Goal: Contribute content

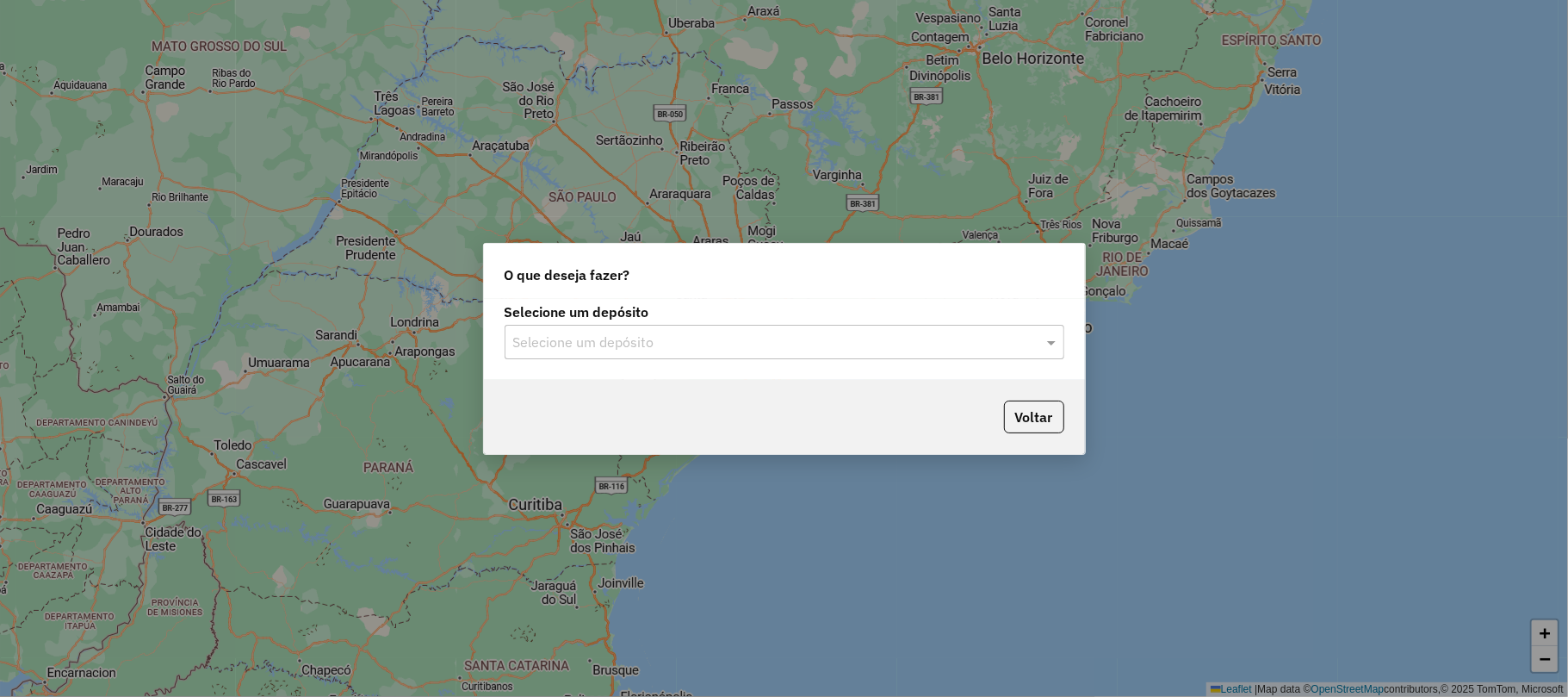
click at [701, 326] on div "Selecione um depósito" at bounding box center [784, 342] width 559 height 35
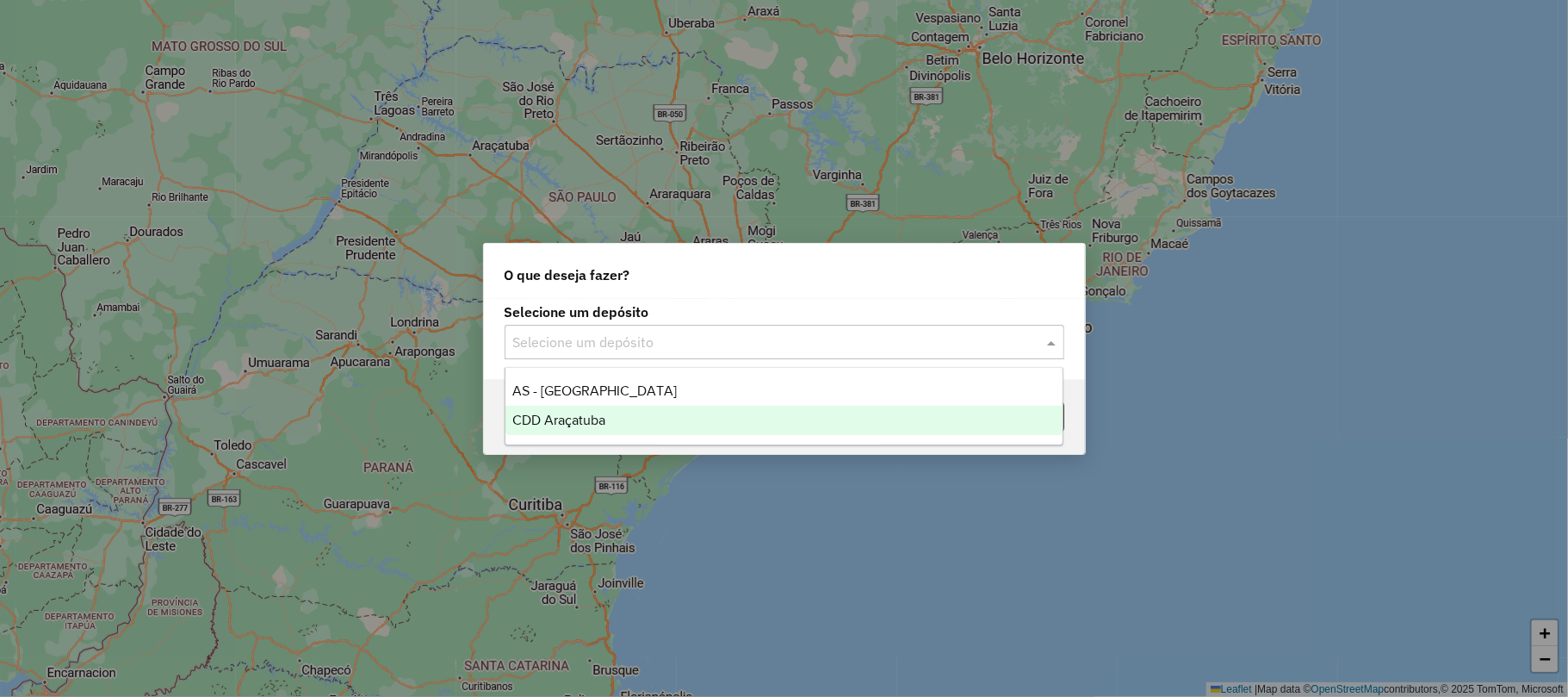
click at [665, 418] on div "CDD Araçatuba" at bounding box center [784, 420] width 557 height 29
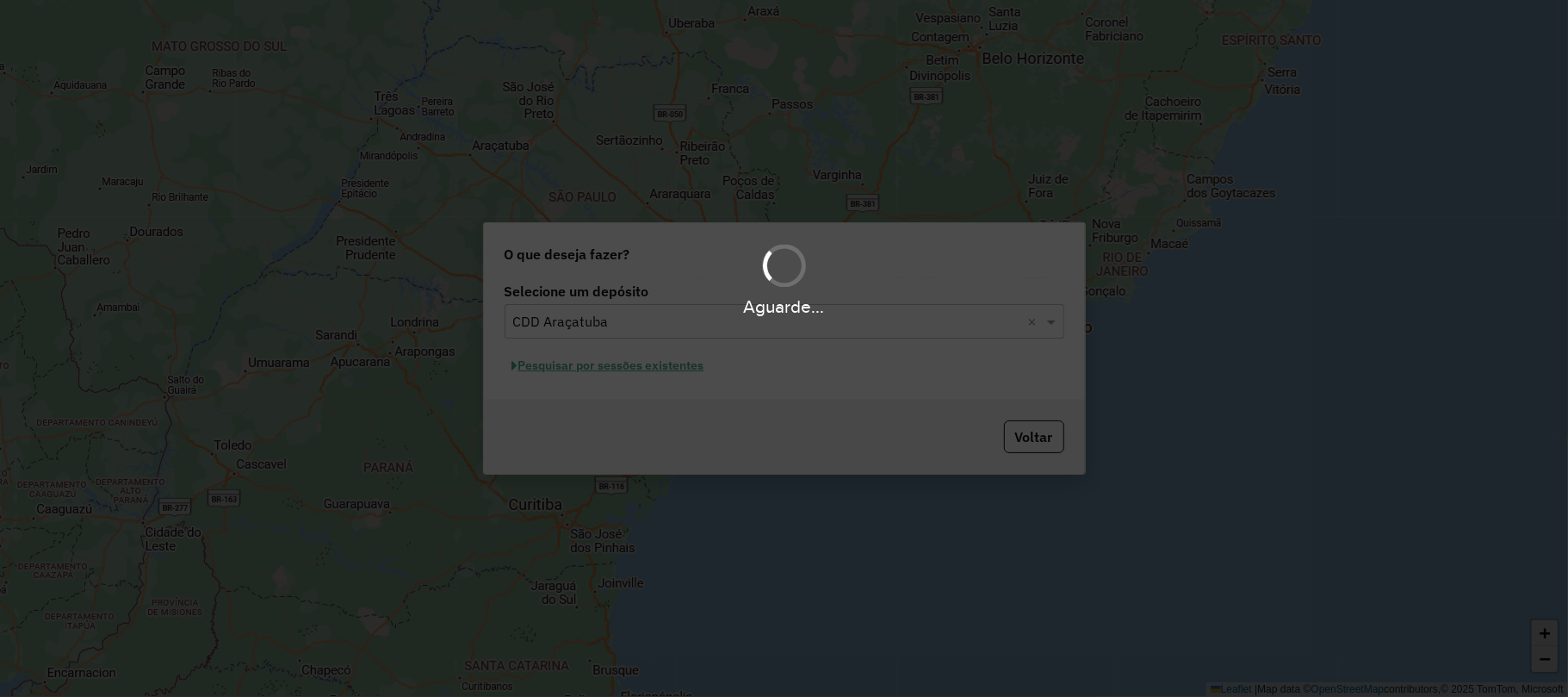
click at [669, 373] on div "Aguarde..." at bounding box center [784, 348] width 1568 height 697
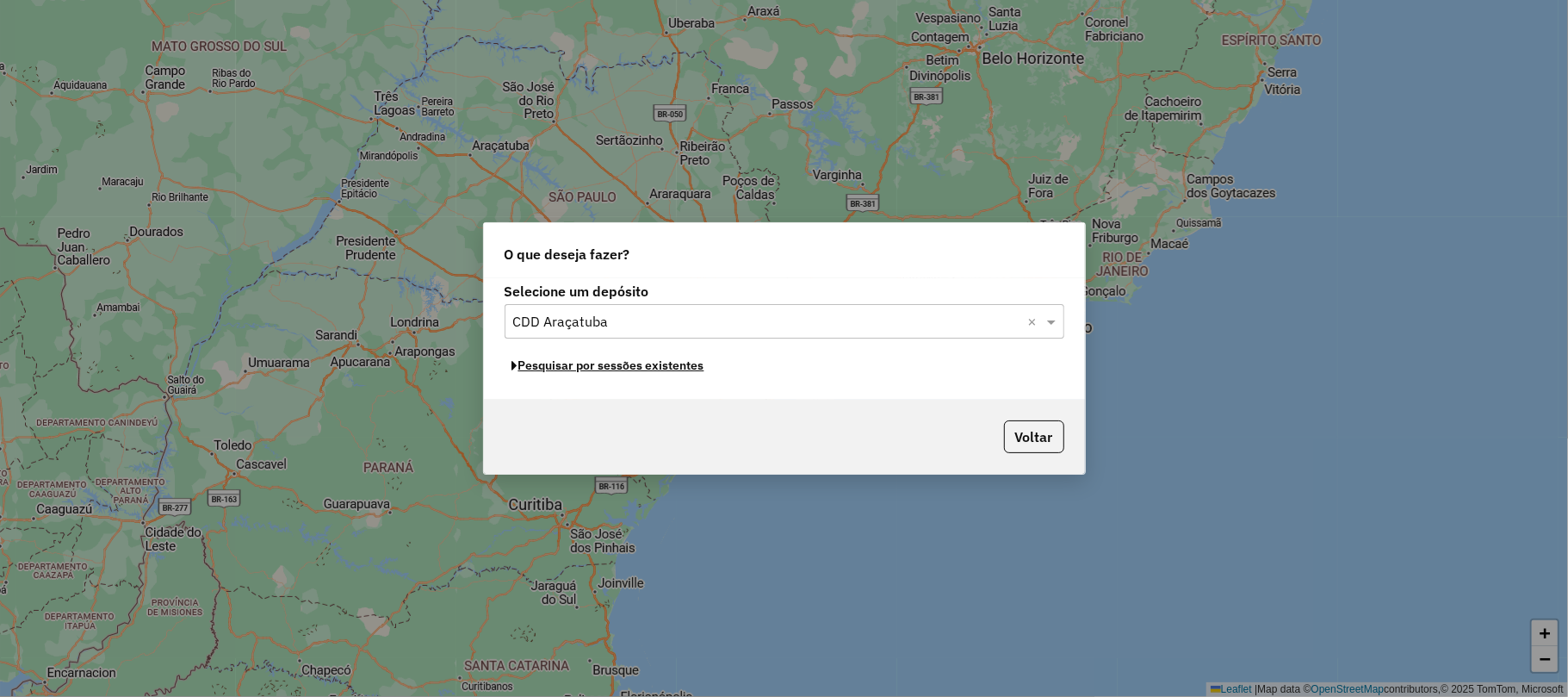
click at [656, 366] on button "Pesquisar por sessões existentes" at bounding box center [608, 366] width 208 height 27
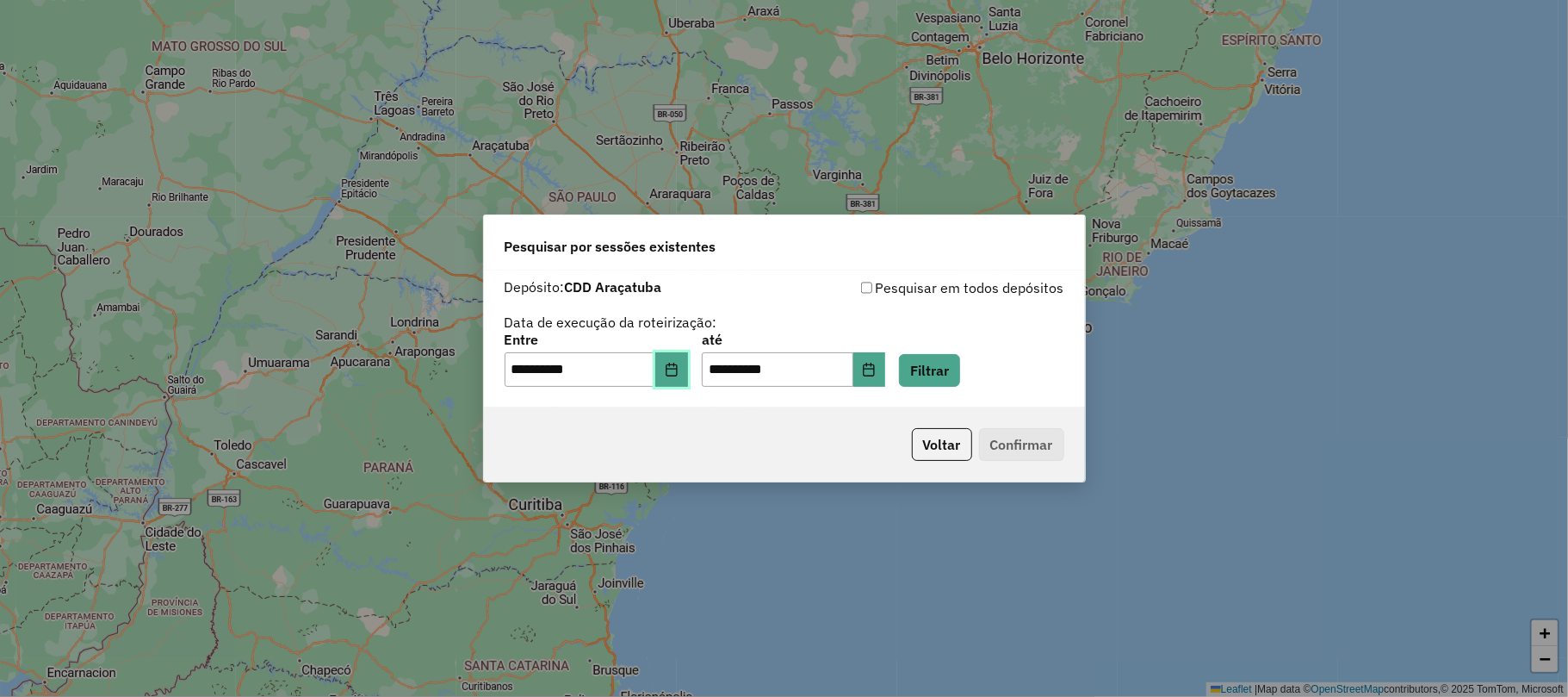
click at [689, 381] on button "Choose Date" at bounding box center [672, 370] width 33 height 35
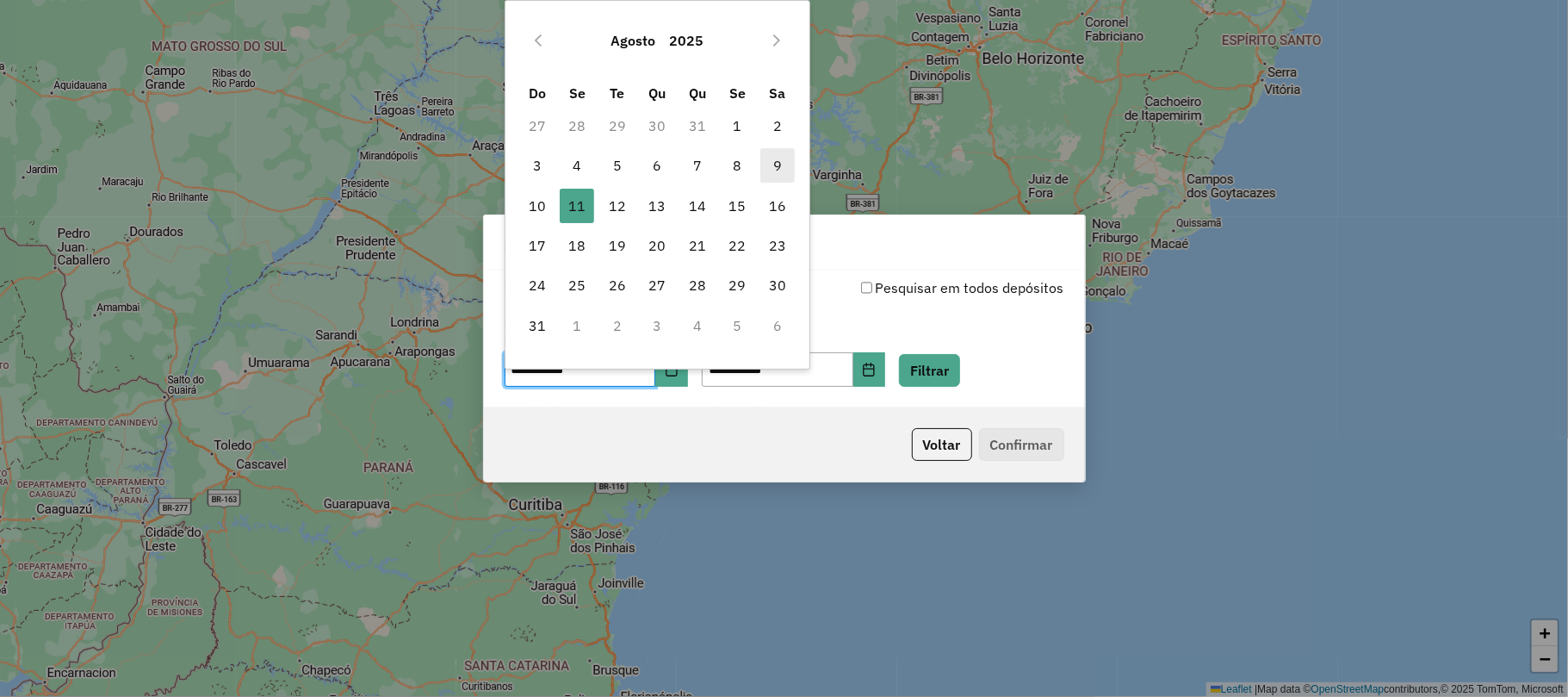
click at [776, 171] on span "9" at bounding box center [777, 165] width 35 height 35
type input "**********"
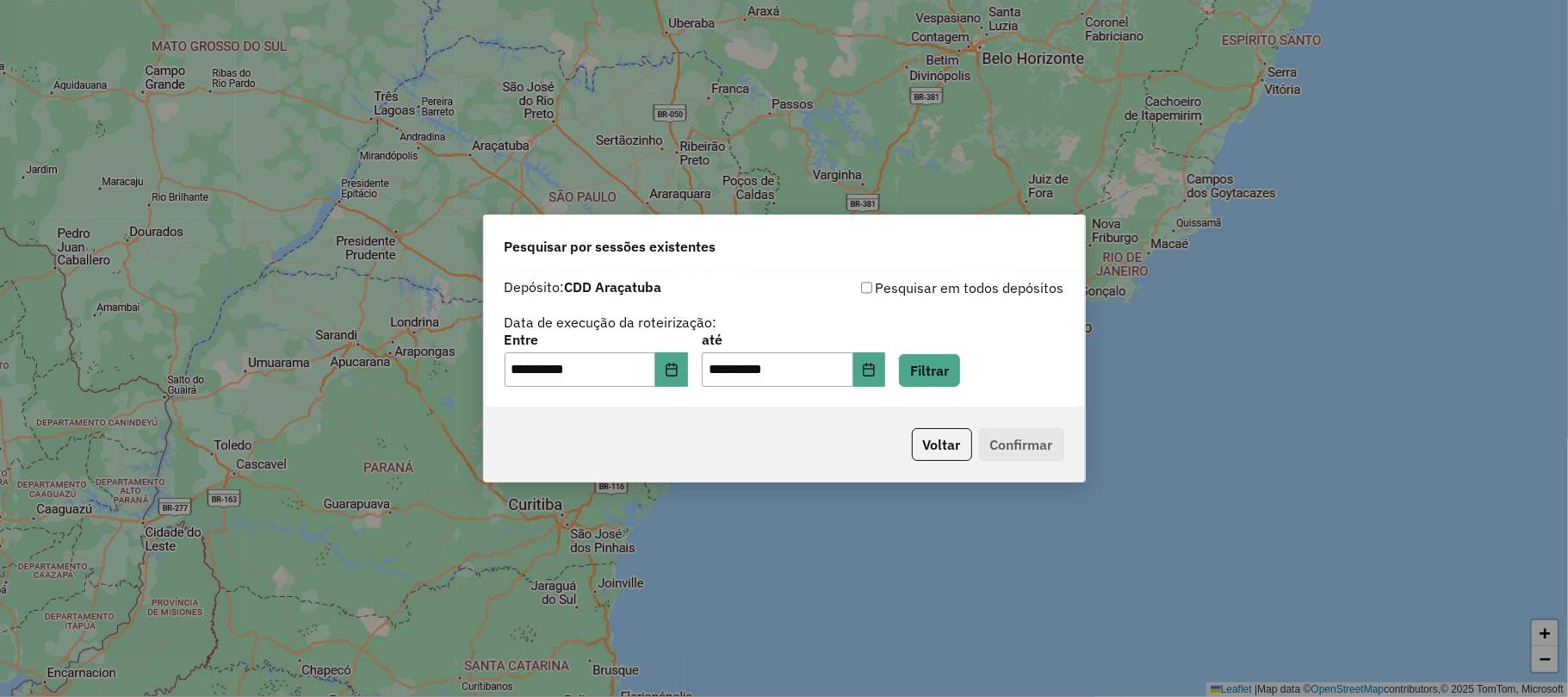
click at [885, 350] on div "**********" at bounding box center [793, 360] width 184 height 54
click at [886, 353] on button "Choose Date" at bounding box center [869, 370] width 33 height 35
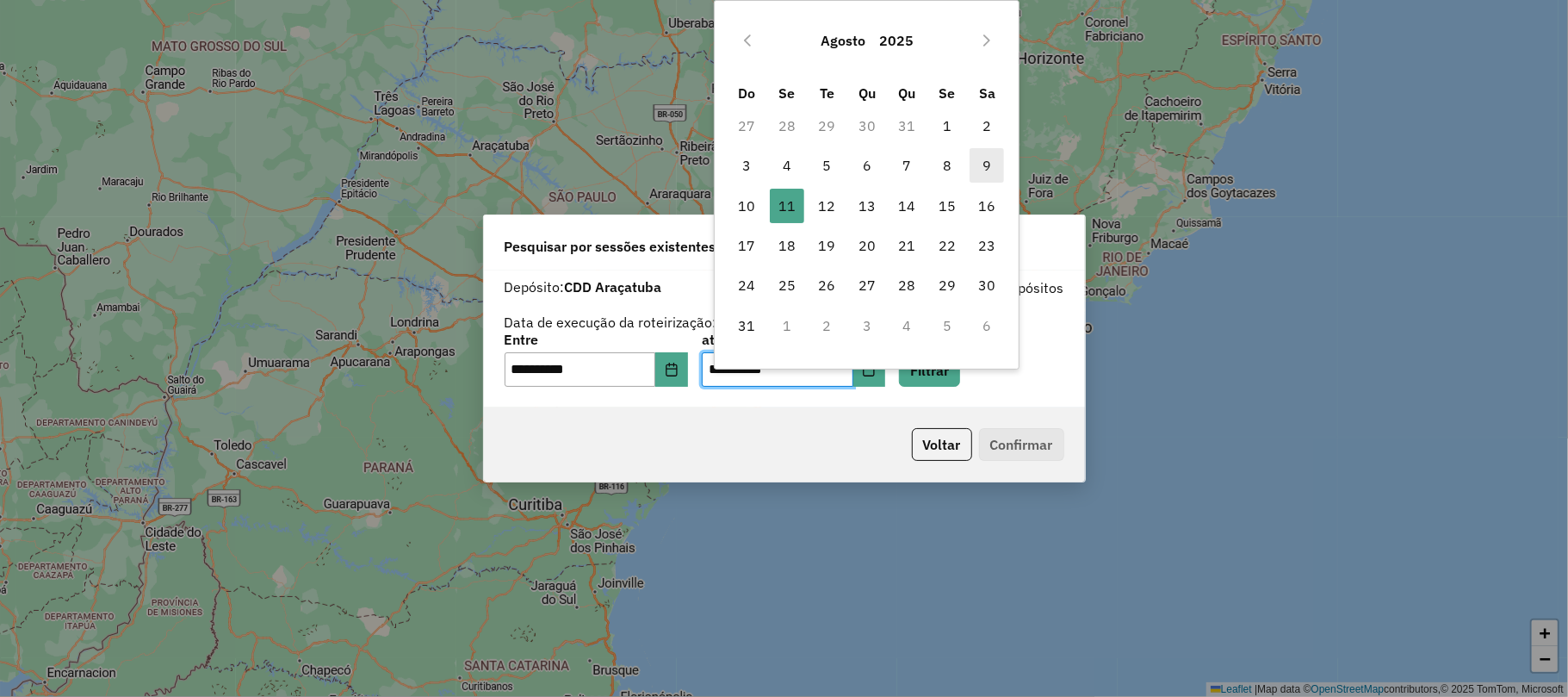
click at [996, 177] on span "9" at bounding box center [987, 165] width 35 height 35
type input "**********"
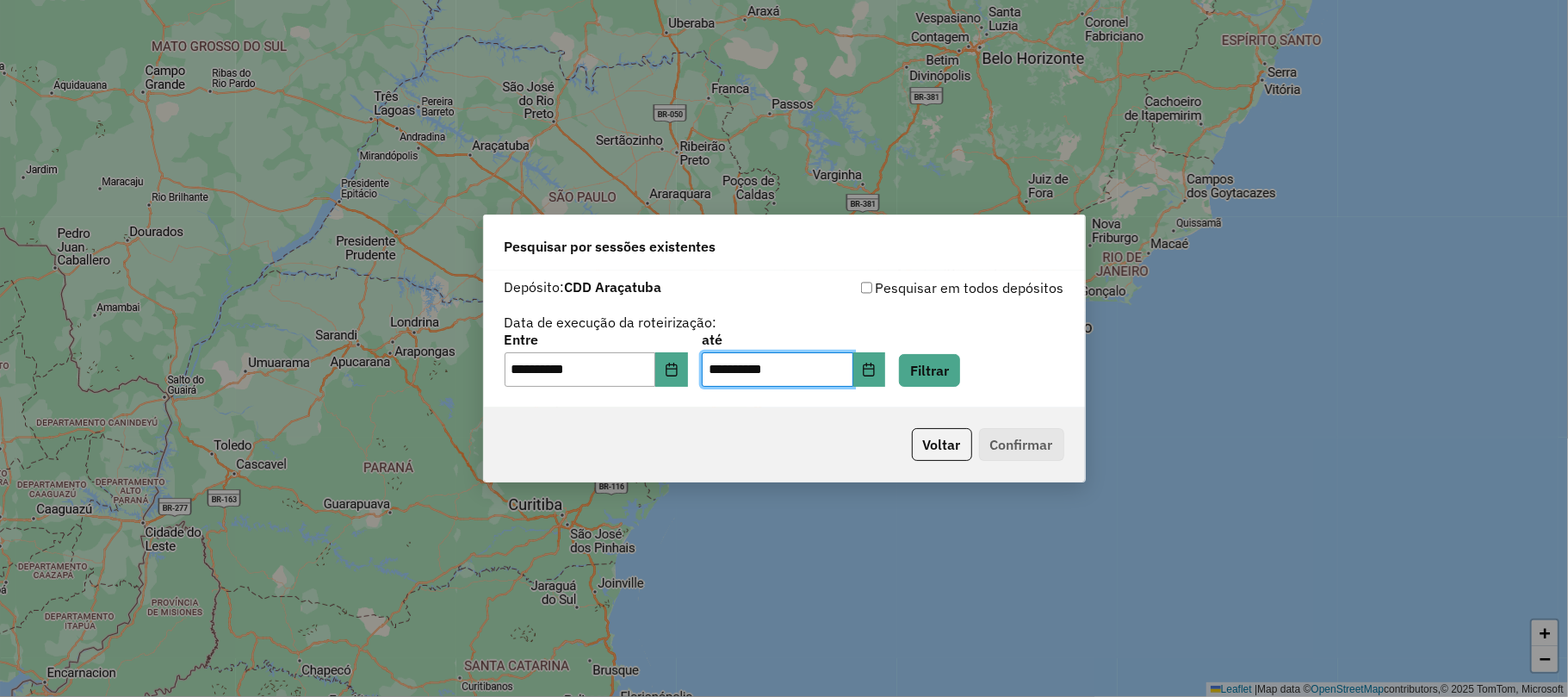
click at [989, 362] on div "**********" at bounding box center [784, 360] width 559 height 54
click at [960, 373] on button "Filtrar" at bounding box center [930, 370] width 62 height 33
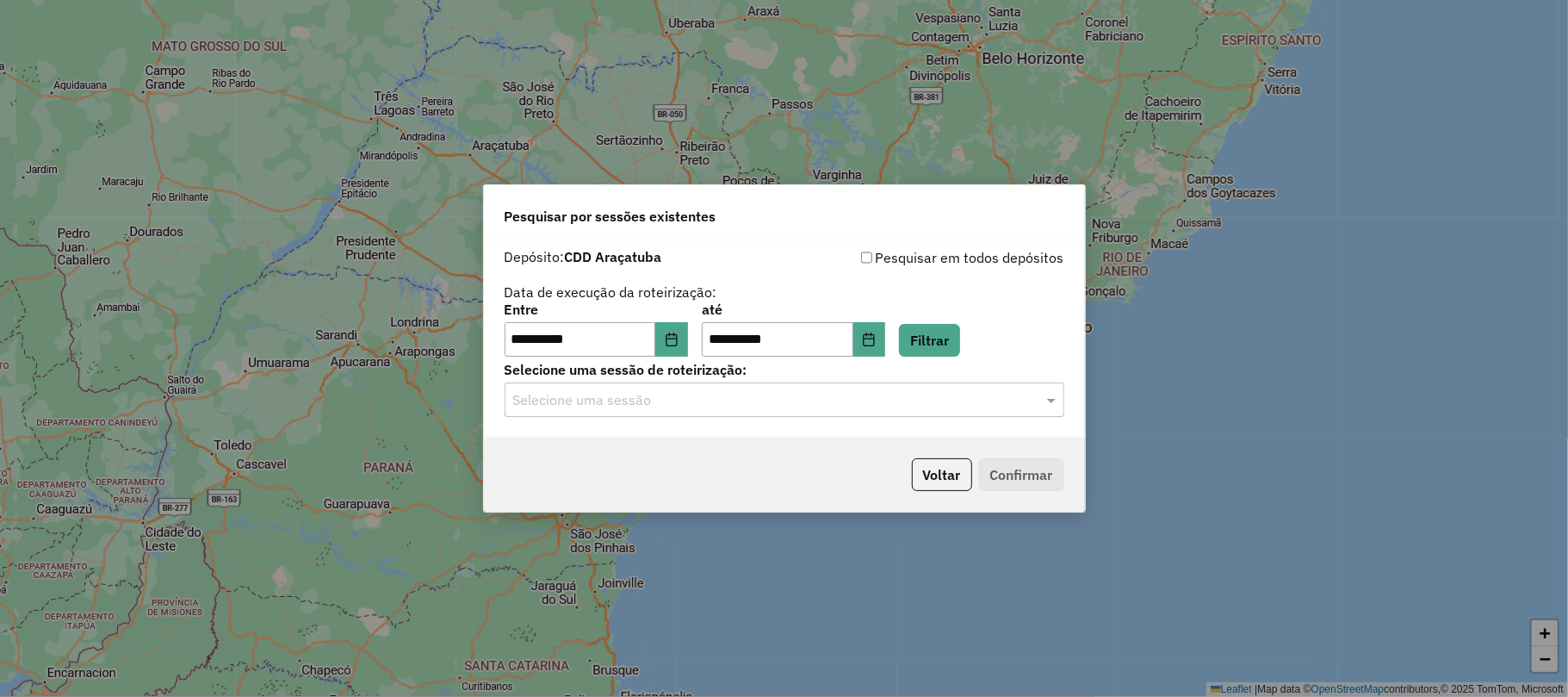
drag, startPoint x: 734, startPoint y: 393, endPoint x: 742, endPoint y: 398, distance: 9.4
click at [735, 393] on input "text" at bounding box center [767, 401] width 508 height 21
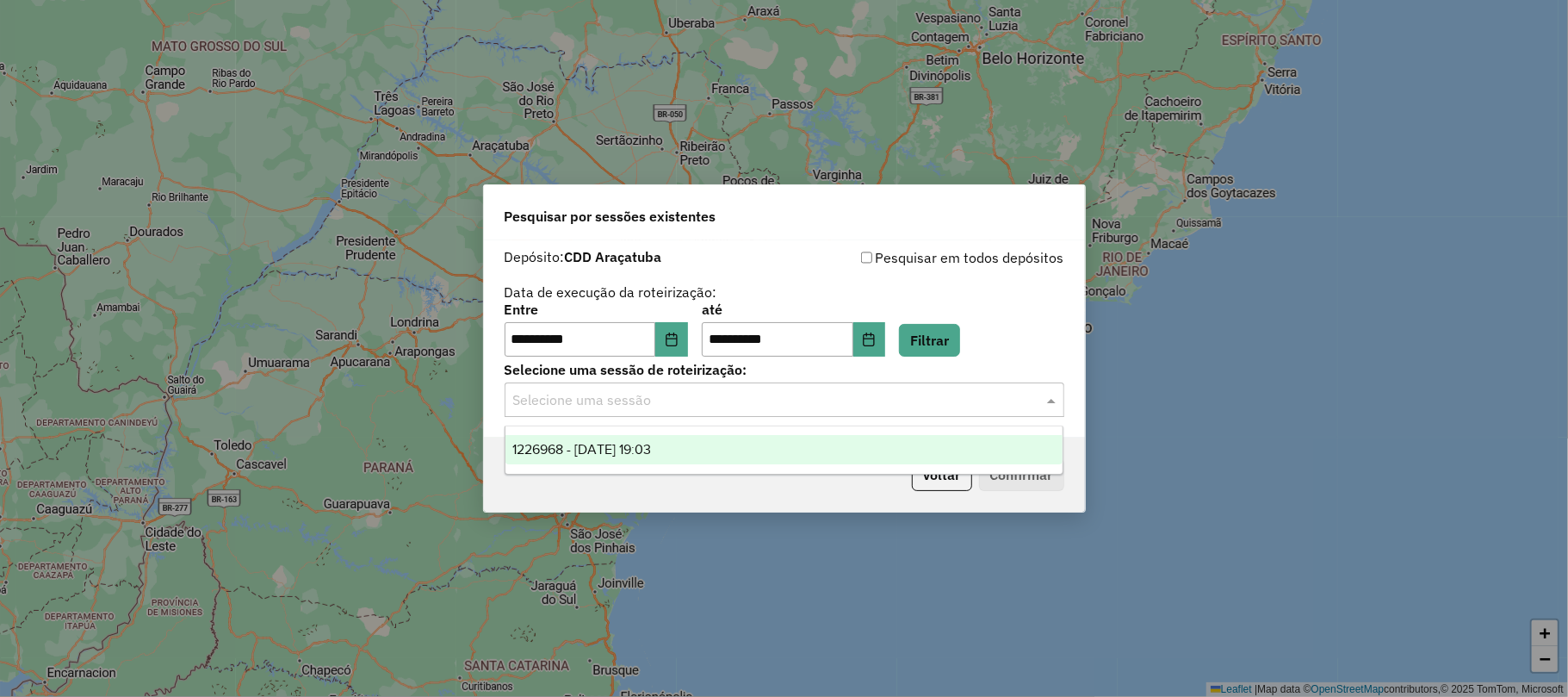
click at [740, 448] on div "1226968 - 09/08/2025 19:03" at bounding box center [784, 449] width 557 height 29
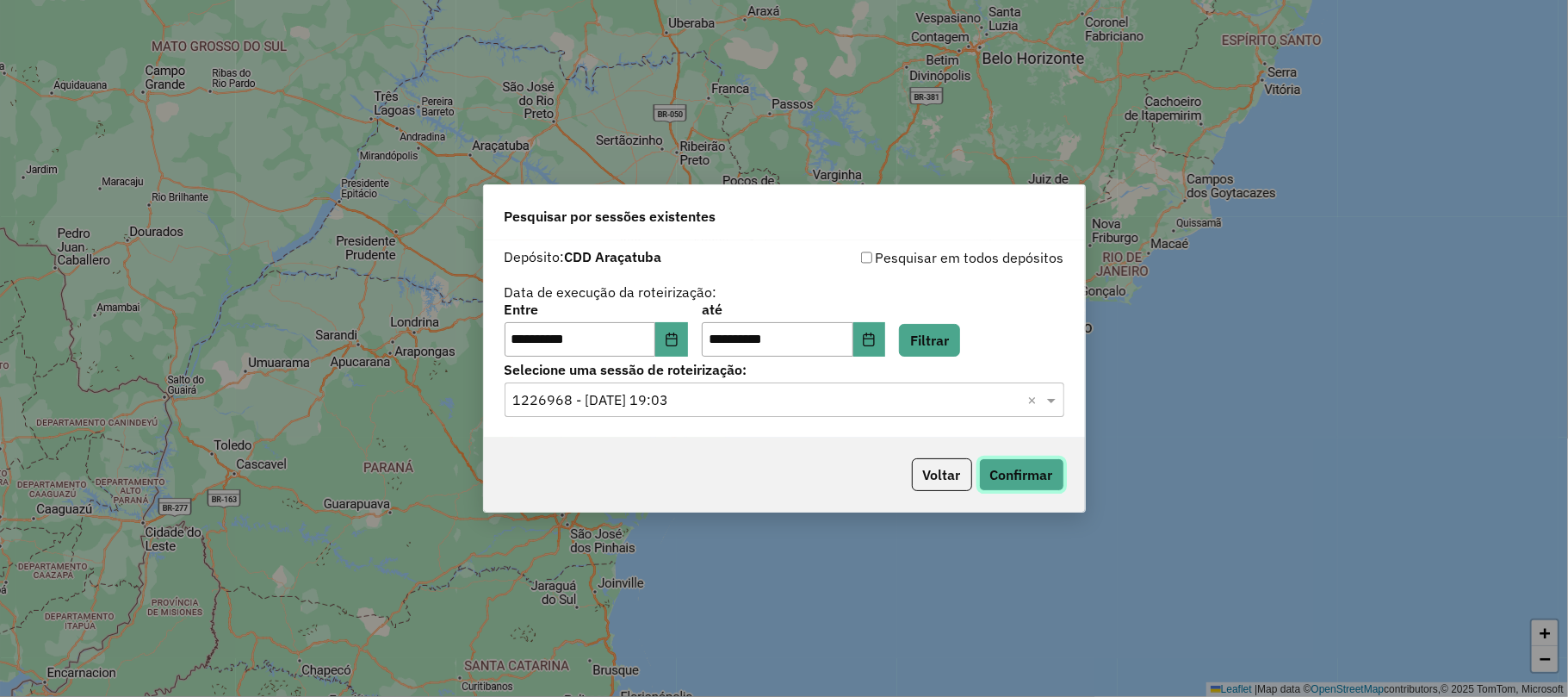
click at [1041, 489] on button "Confirmar" at bounding box center [1022, 474] width 85 height 33
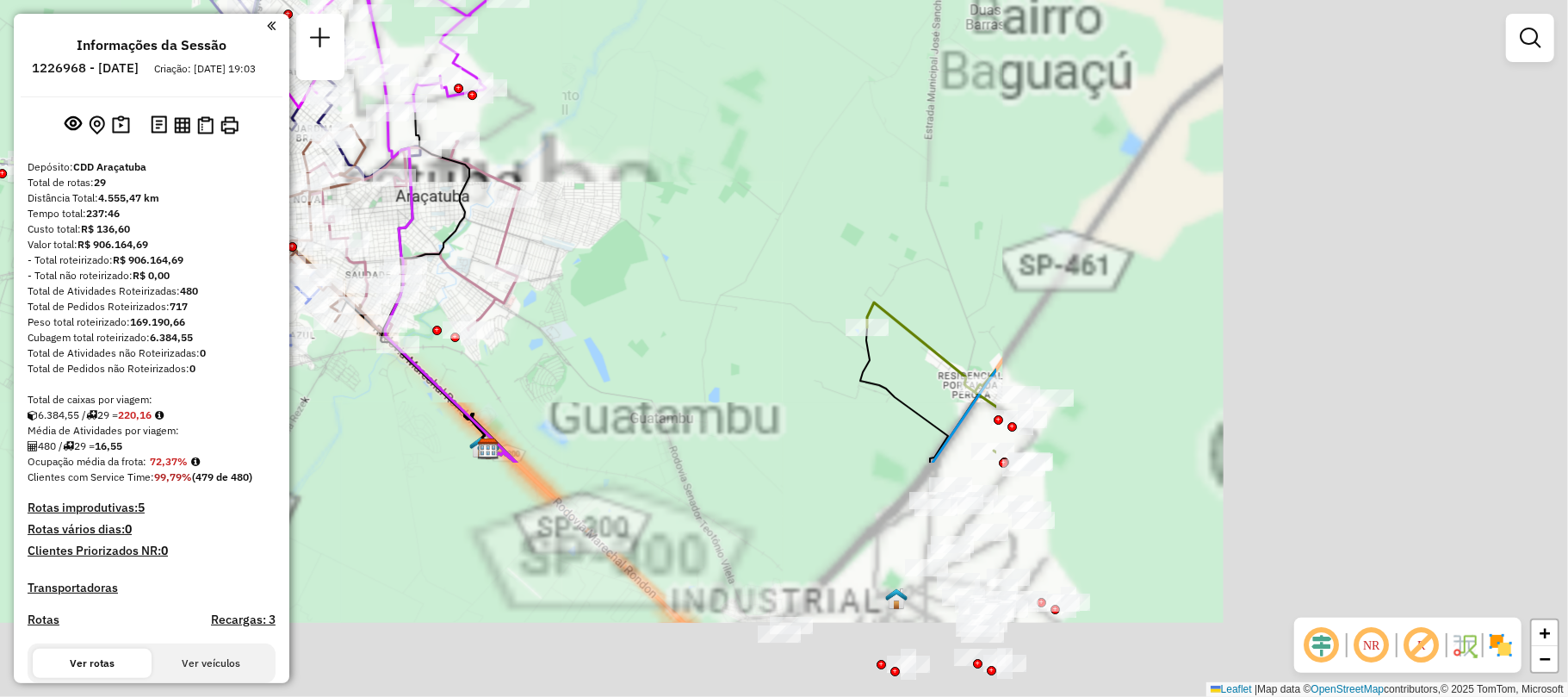
click at [225, 107] on hb-router-mapa "Informações da Sessão 1226968 - 09/08/2025 Criação: 08/08/2025 19:03 Depósito: …" at bounding box center [784, 348] width 1568 height 697
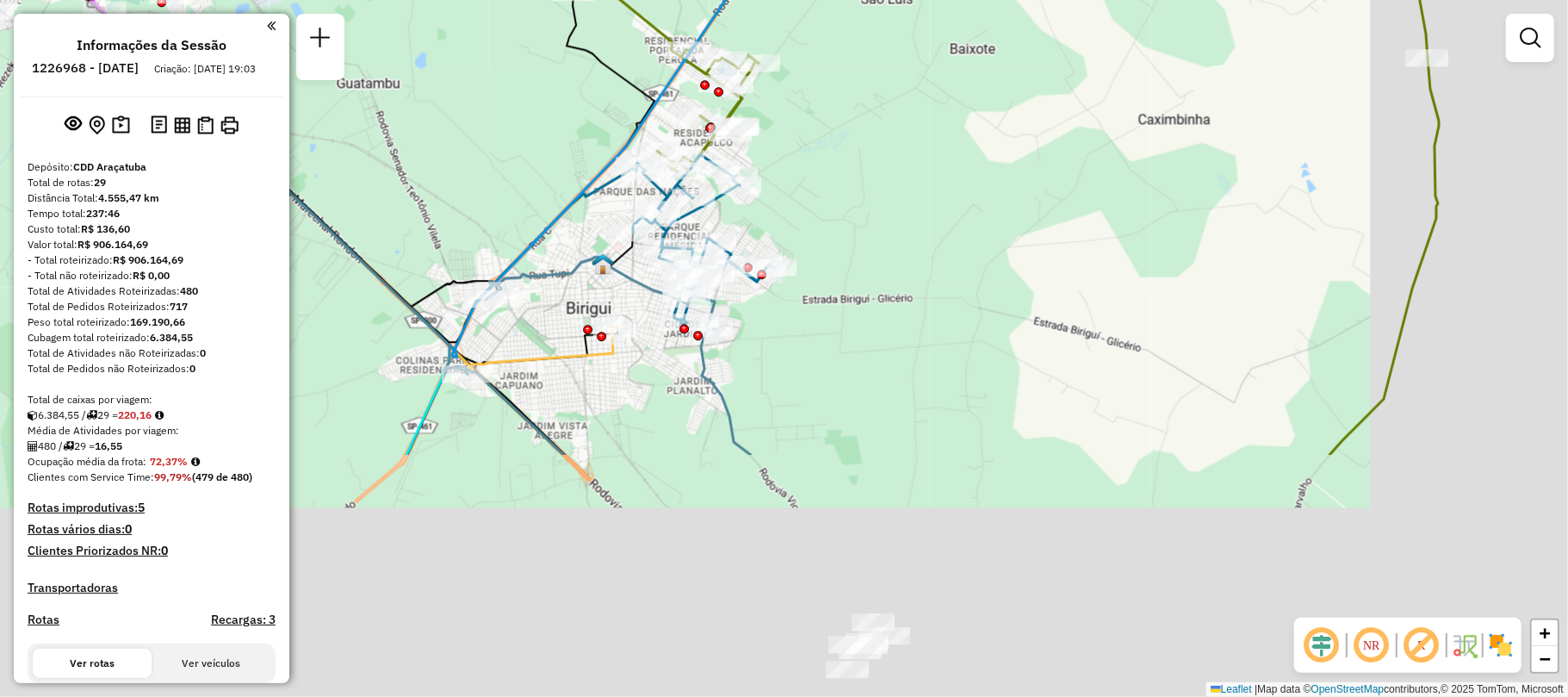
drag, startPoint x: 684, startPoint y: 474, endPoint x: 473, endPoint y: 173, distance: 367.6
click at [442, 146] on div "Rota 6 - Placa CDV1D49 81104429 - CAMILA DOS SANTOS JA Janela de atendimento Gr…" at bounding box center [784, 348] width 1568 height 697
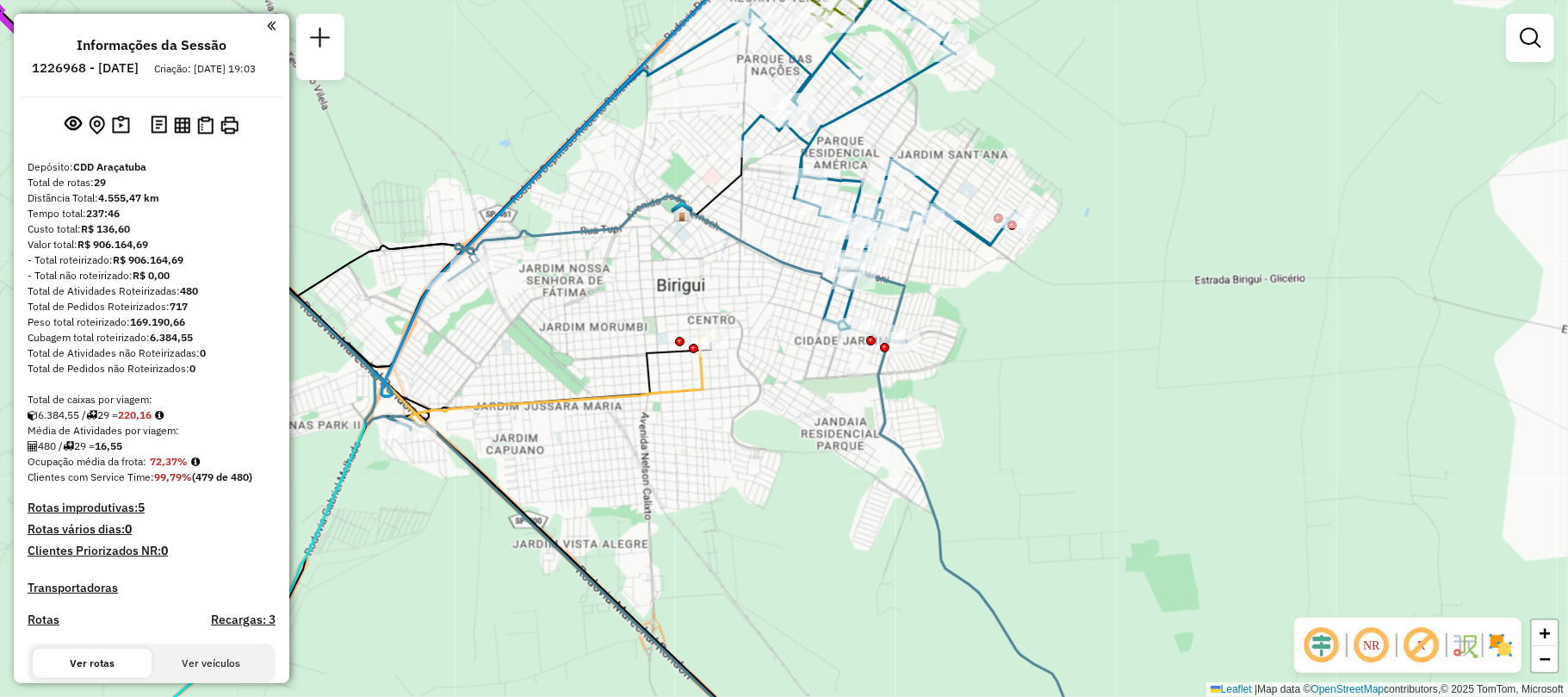
click at [1503, 639] on img at bounding box center [1501, 645] width 28 height 28
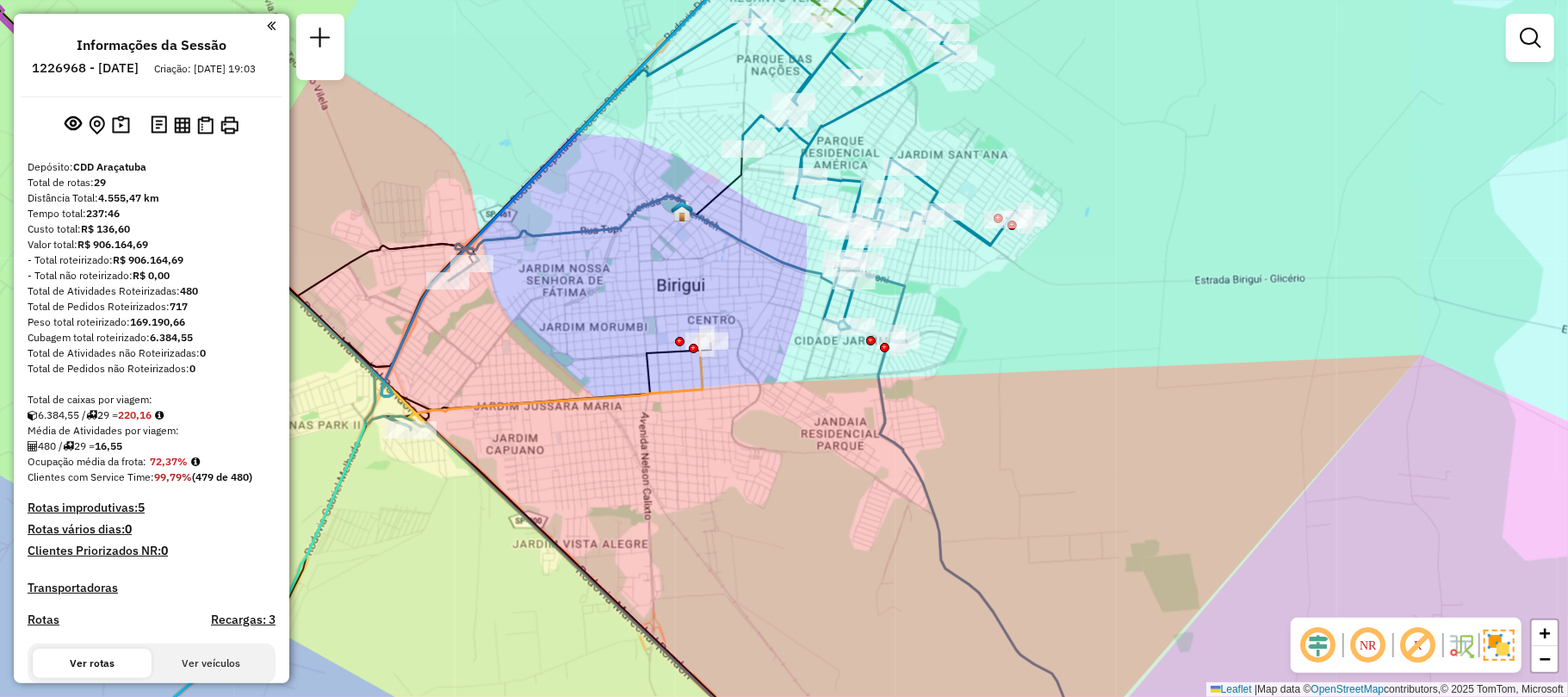
click at [1503, 639] on img at bounding box center [1498, 645] width 31 height 31
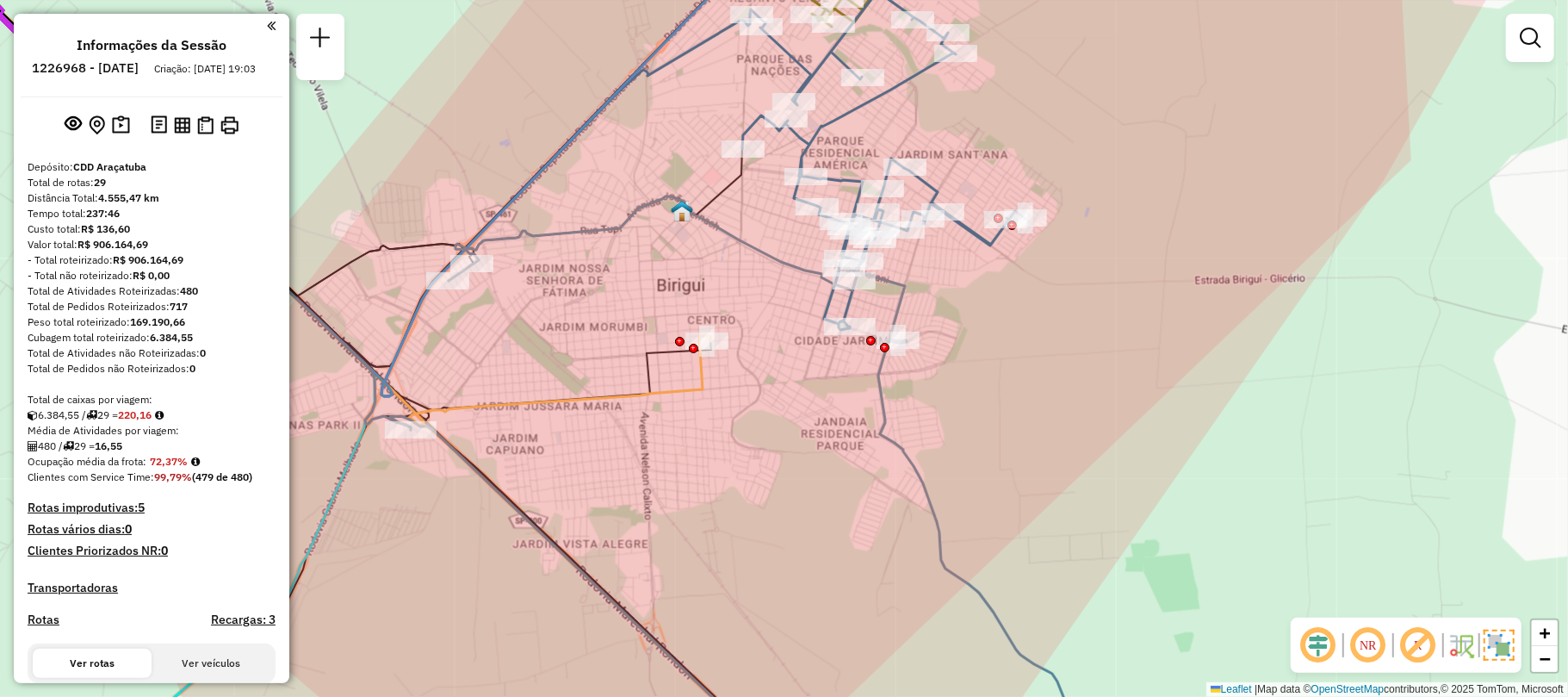
click at [1503, 639] on img at bounding box center [1498, 645] width 31 height 31
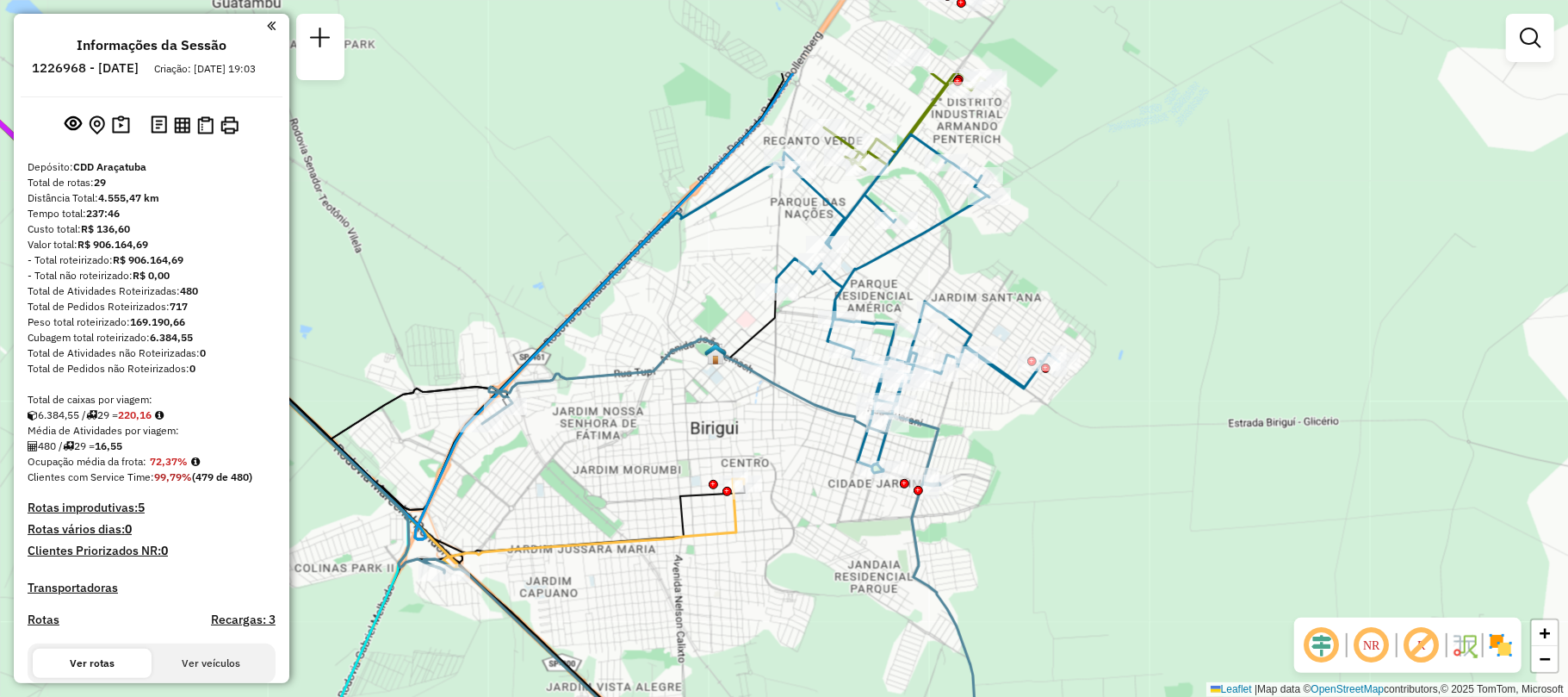
drag, startPoint x: 784, startPoint y: 318, endPoint x: 813, endPoint y: 428, distance: 113.8
click at [813, 428] on div "Janela de atendimento Grade de atendimento Capacidade Transportadoras Veículos …" at bounding box center [784, 348] width 1568 height 697
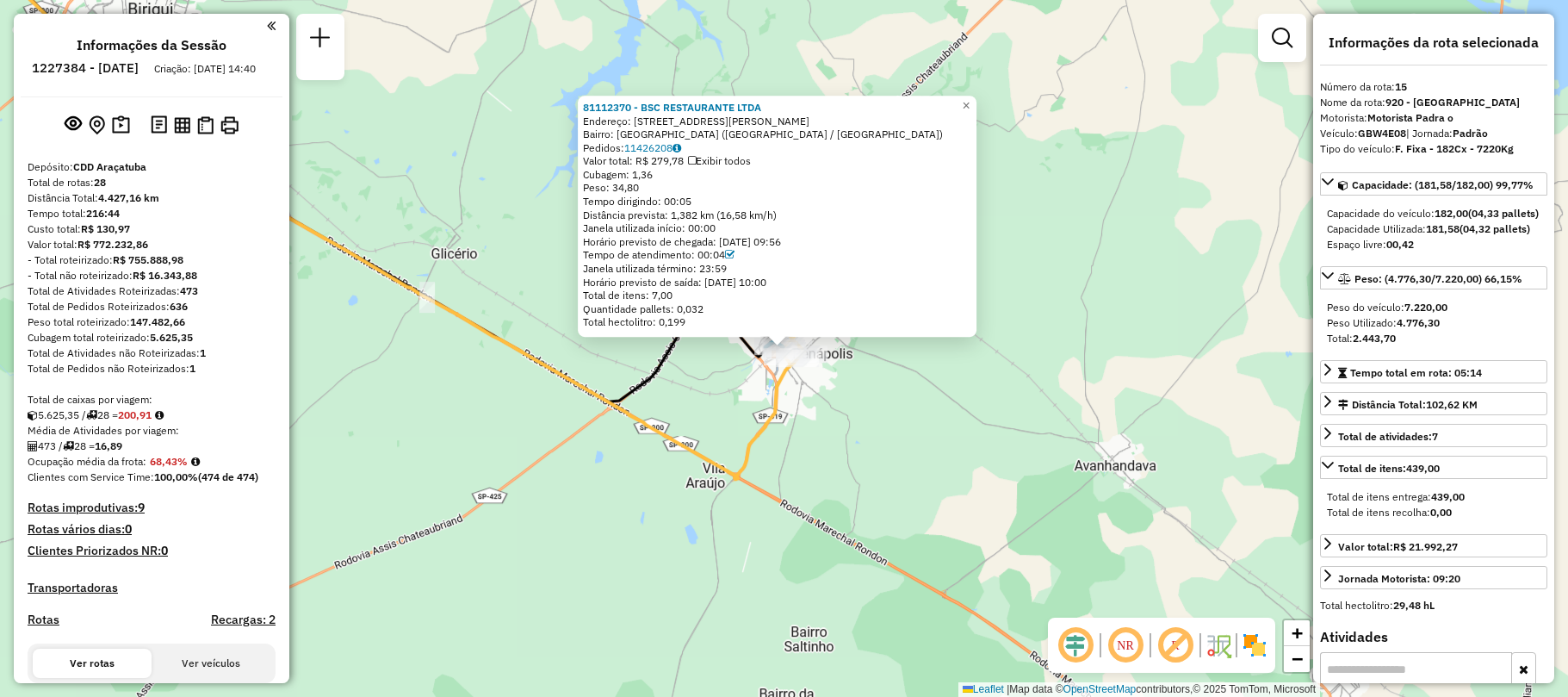
select select "**********"
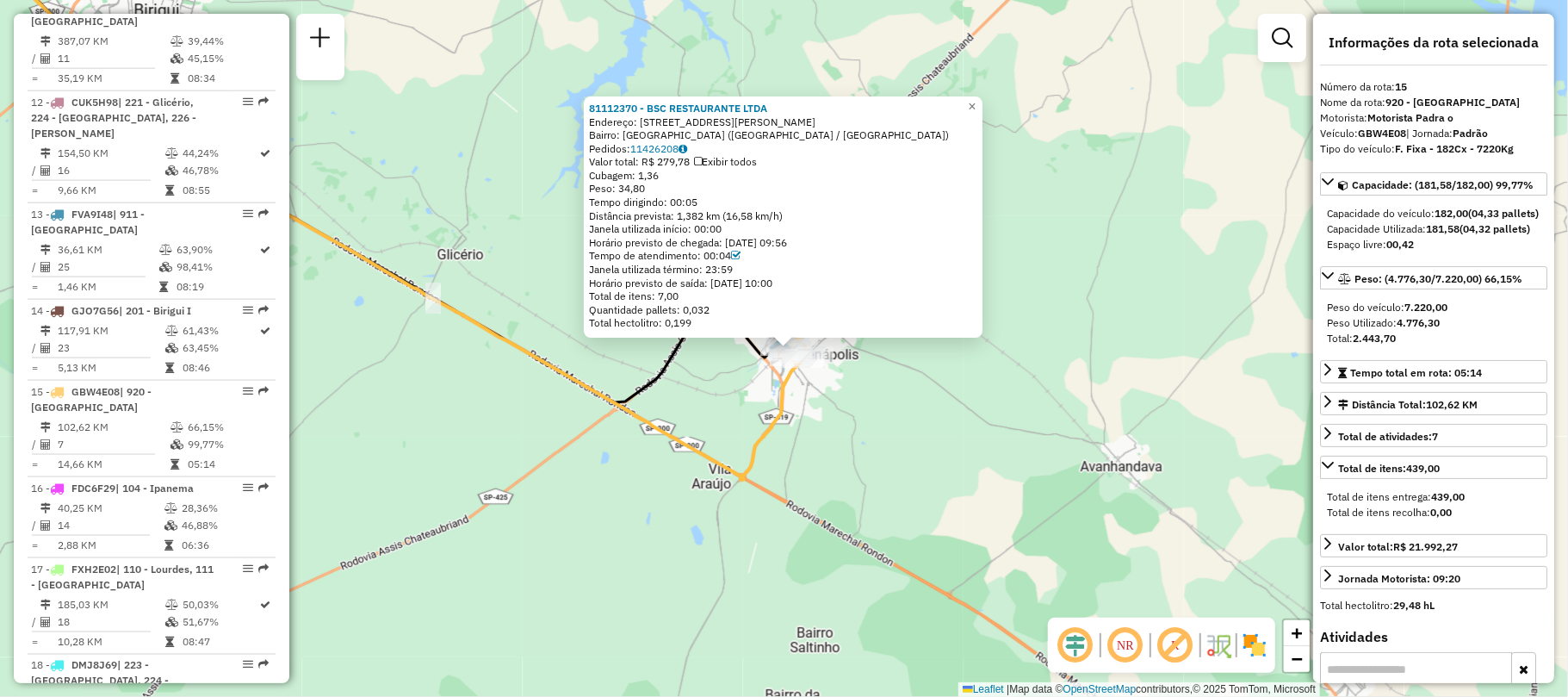
drag, startPoint x: 688, startPoint y: 372, endPoint x: 730, endPoint y: 397, distance: 48.9
click at [730, 397] on div "81112370 - BSC RESTAURANTE LTDA Endereço: AV LUIZ OSORIO 170 Bairro: CENTRO (PE…" at bounding box center [784, 348] width 1568 height 697
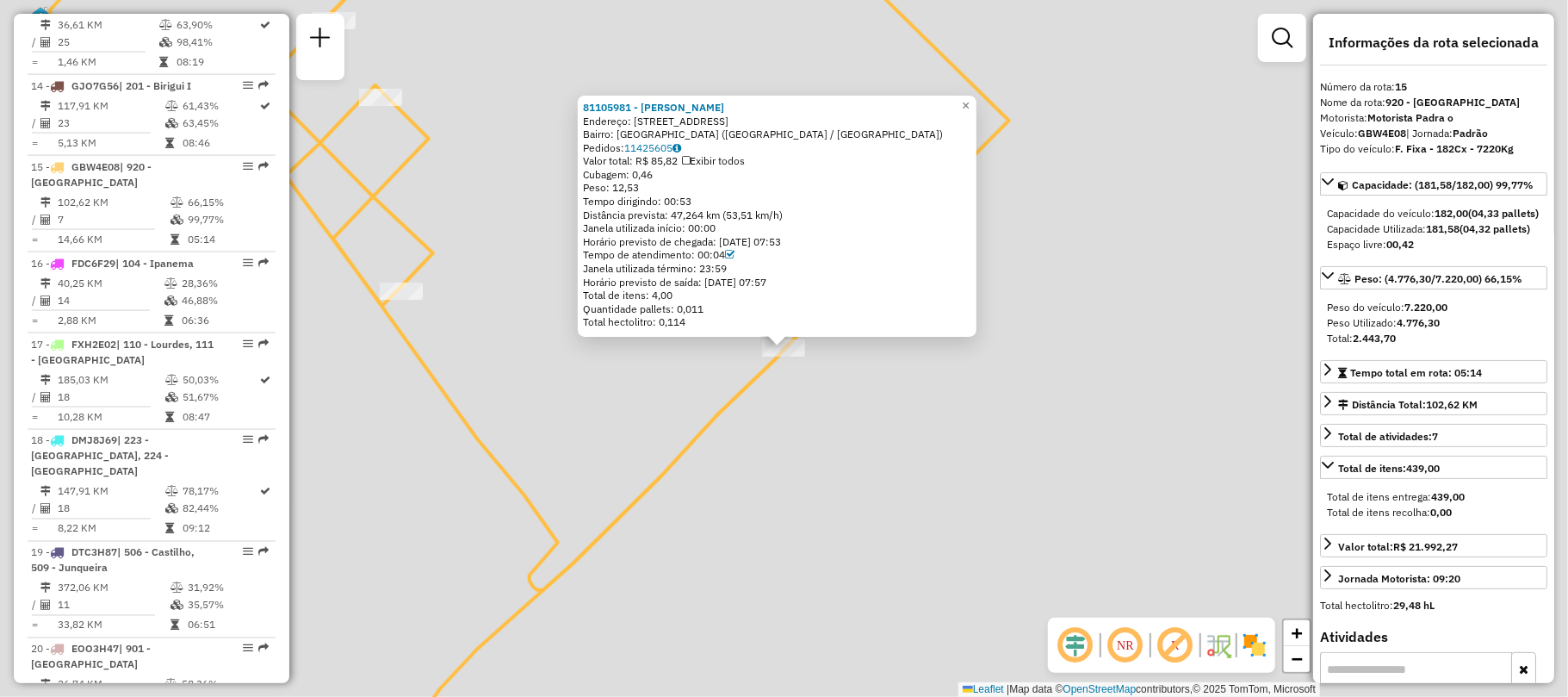
scroll to position [2024, 0]
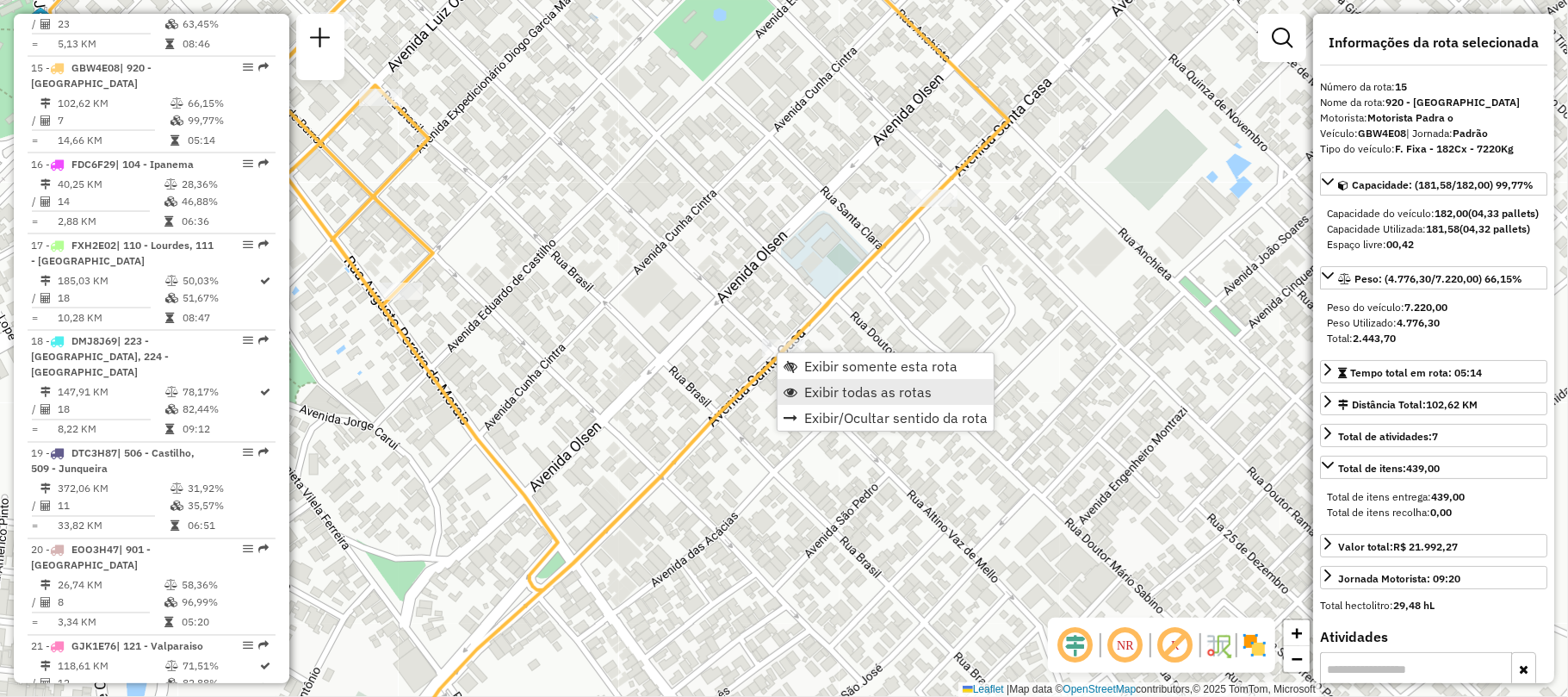
click at [876, 392] on span "Exibir todas as rotas" at bounding box center [868, 392] width 127 height 14
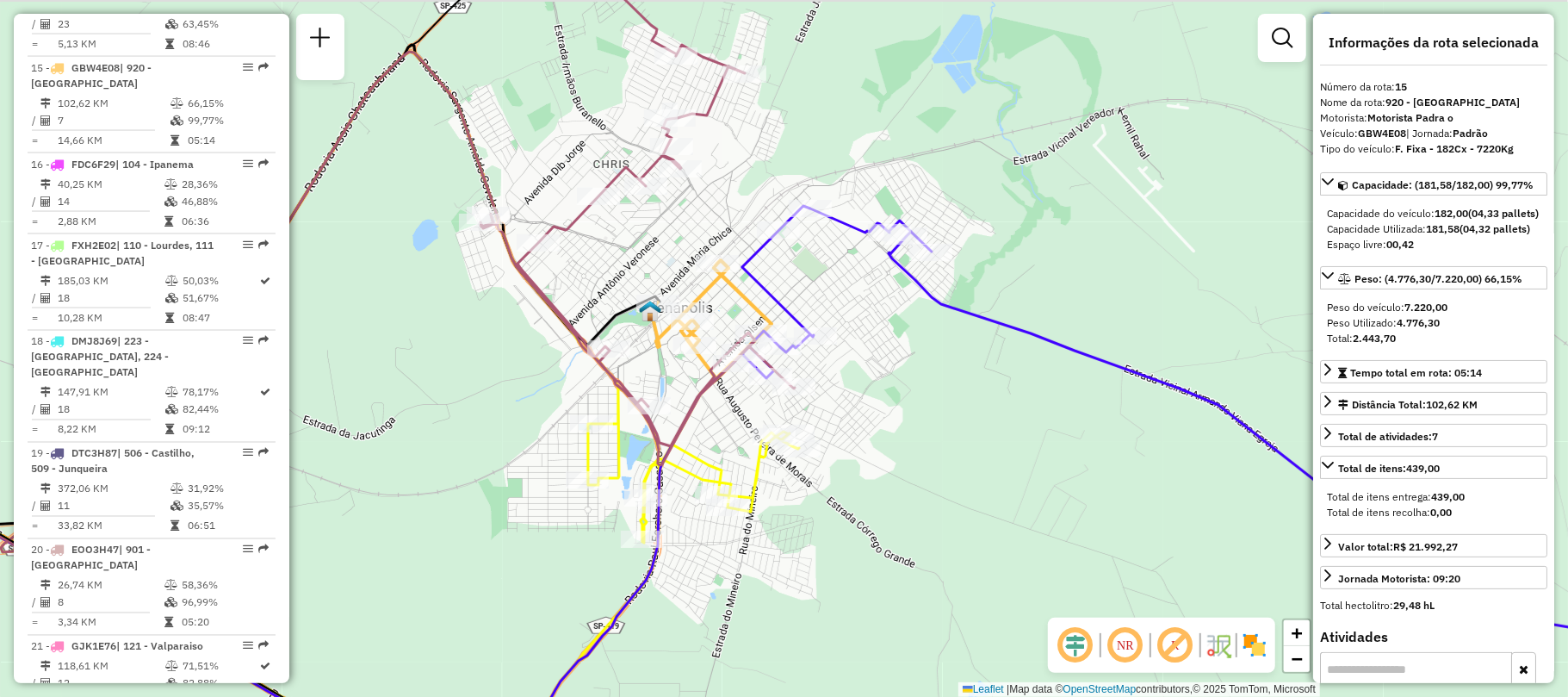
drag, startPoint x: 679, startPoint y: 216, endPoint x: 1313, endPoint y: -6, distance: 671.7
click at [1313, 0] on html "Aguarde... Pop-up bloqueado! Seu navegador bloqueou automáticamente a abertura …" at bounding box center [784, 348] width 1568 height 697
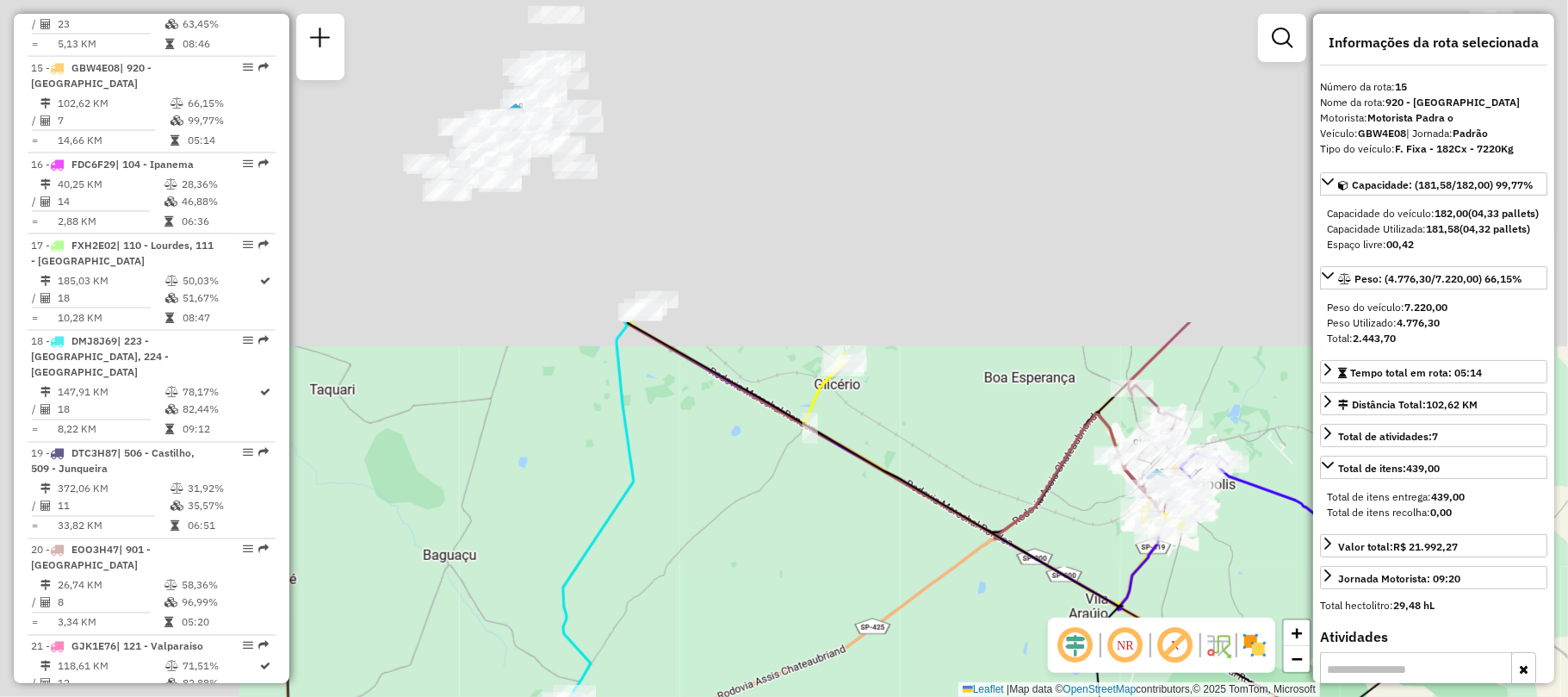
drag, startPoint x: 696, startPoint y: 236, endPoint x: 969, endPoint y: 573, distance: 433.7
click at [972, 573] on div "Janela de atendimento Grade de atendimento Capacidade Transportadoras Veículos …" at bounding box center [784, 348] width 1568 height 697
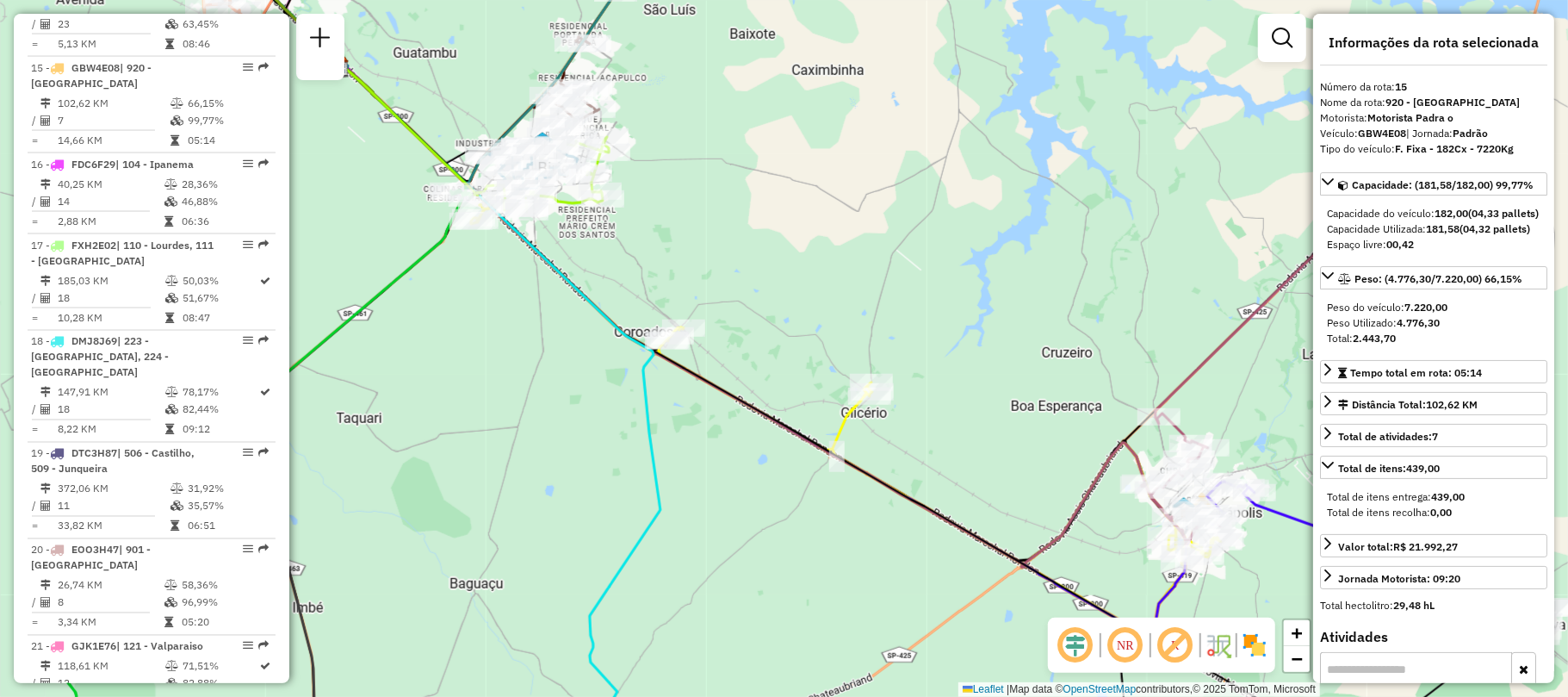
drag, startPoint x: 748, startPoint y: 173, endPoint x: 765, endPoint y: 194, distance: 27.0
click at [765, 187] on div "Rota 28 - Placa GJE7F49 81105977 - FRANCIELI CONATIONI Janela de atendimento Gr…" at bounding box center [784, 348] width 1568 height 697
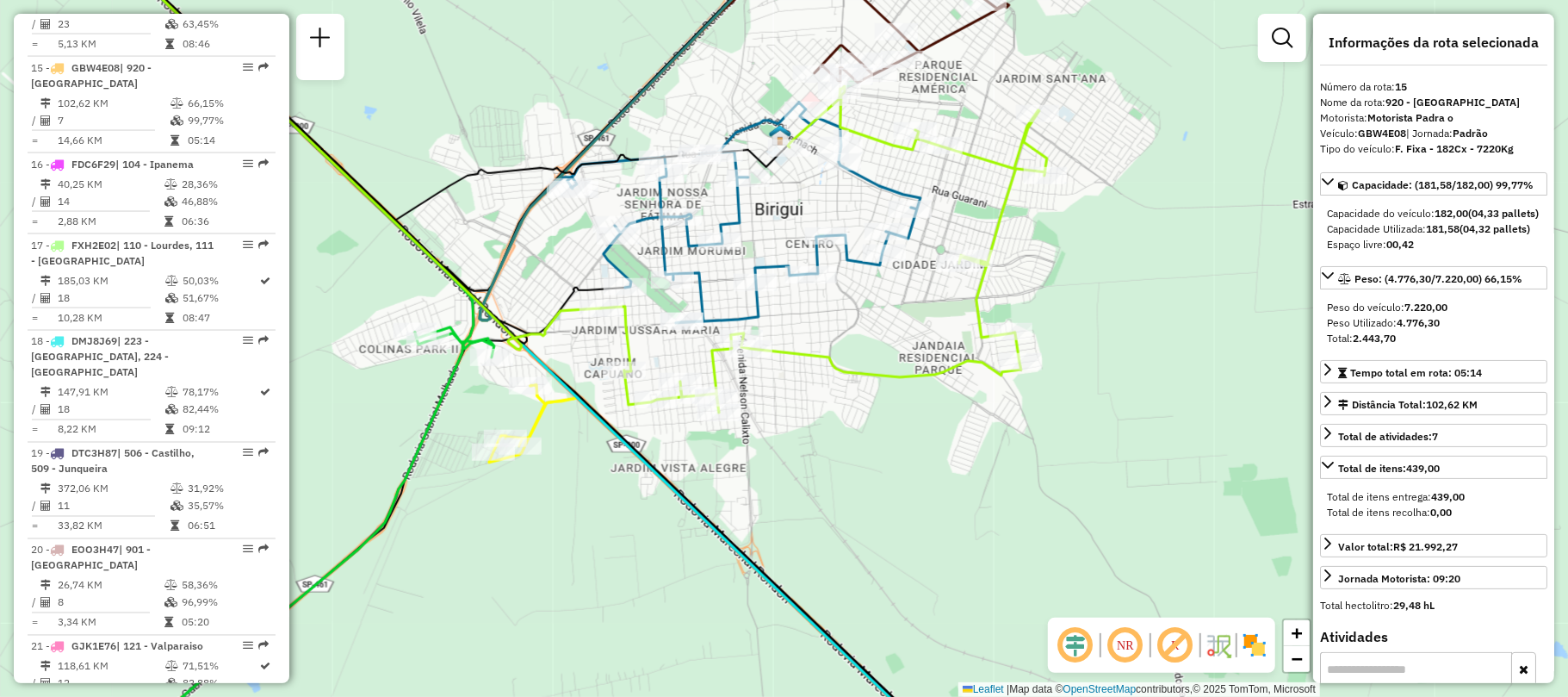
click at [1251, 639] on img at bounding box center [1255, 645] width 28 height 28
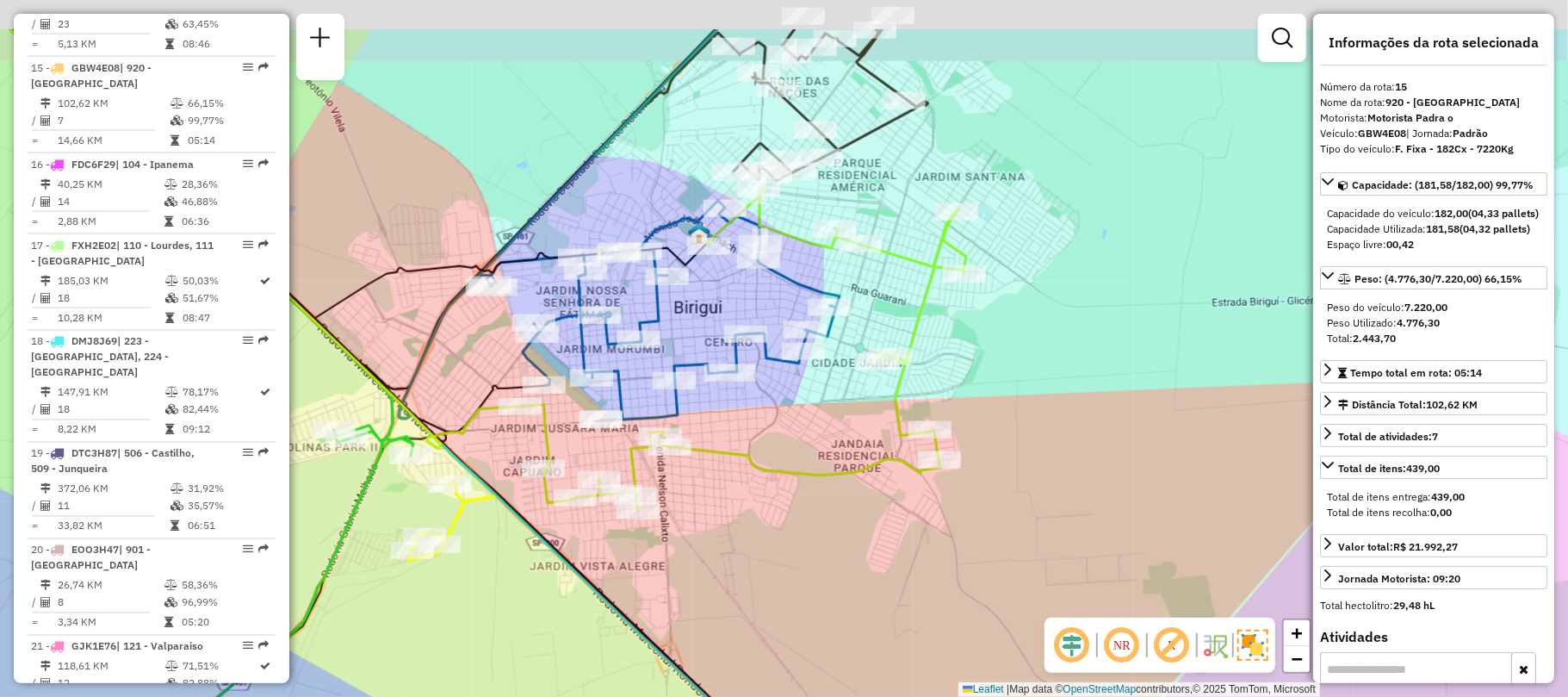
drag, startPoint x: 414, startPoint y: 229, endPoint x: 421, endPoint y: 332, distance: 103.2
click at [421, 332] on div "Janela de atendimento Grade de atendimento Capacidade Transportadoras Veículos …" at bounding box center [784, 348] width 1568 height 697
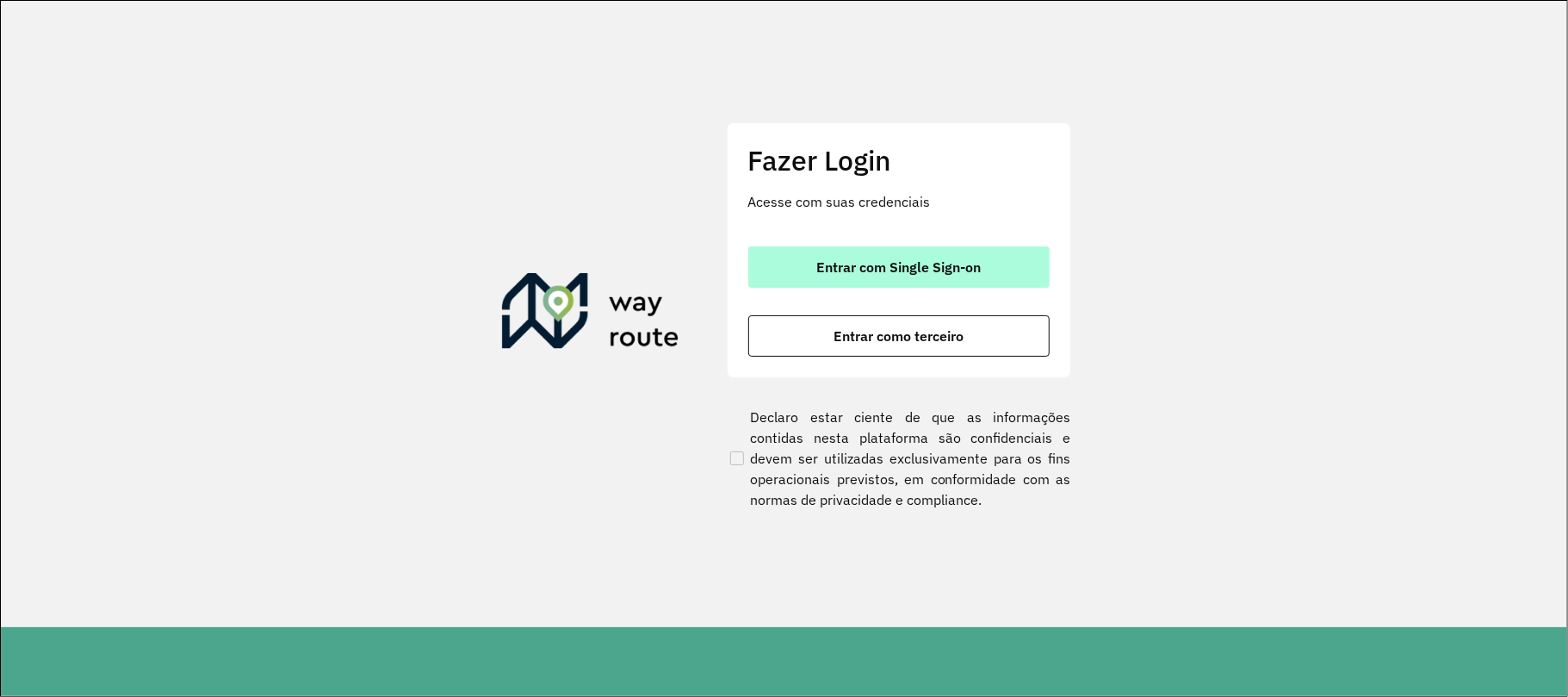
click at [828, 250] on button "Entrar com Single Sign-on" at bounding box center [898, 267] width 301 height 42
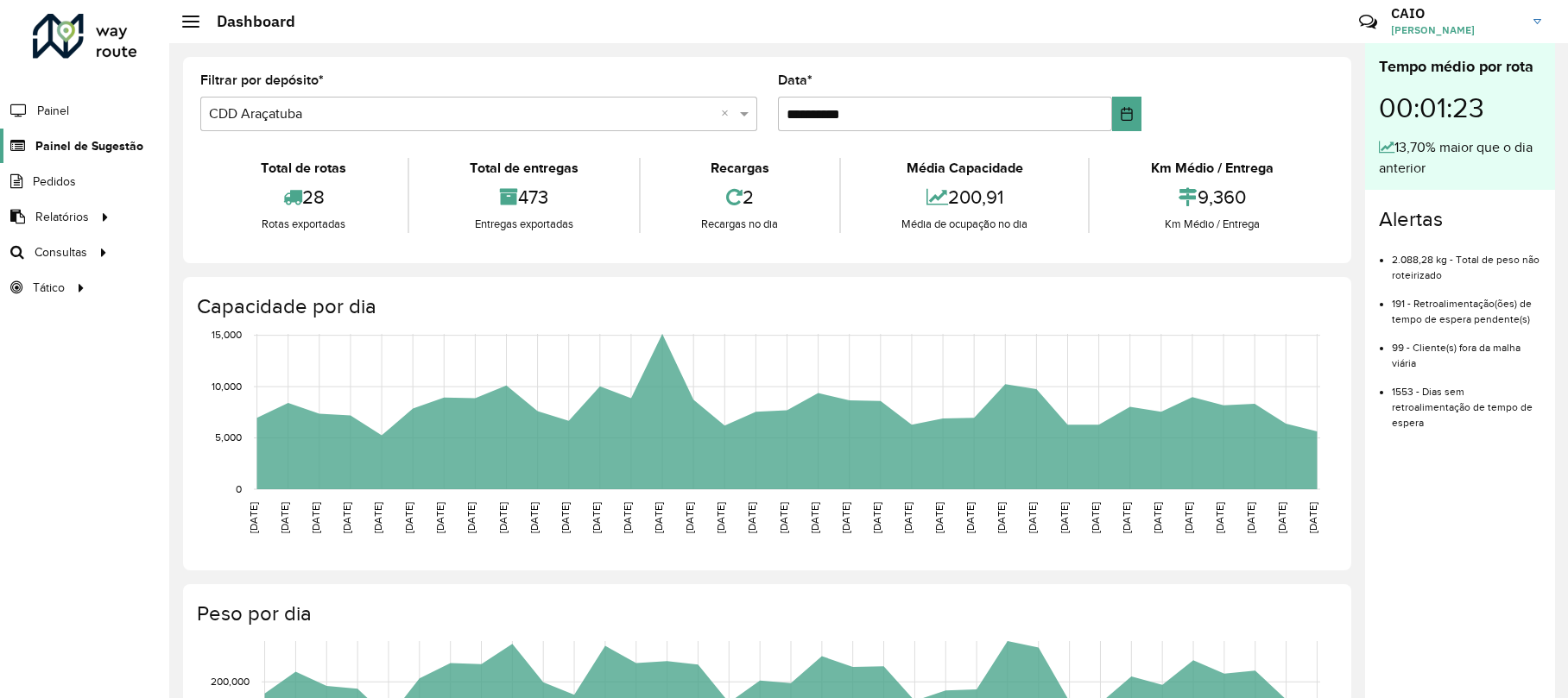
click at [69, 142] on span "Painel de Sugestão" at bounding box center [90, 146] width 108 height 18
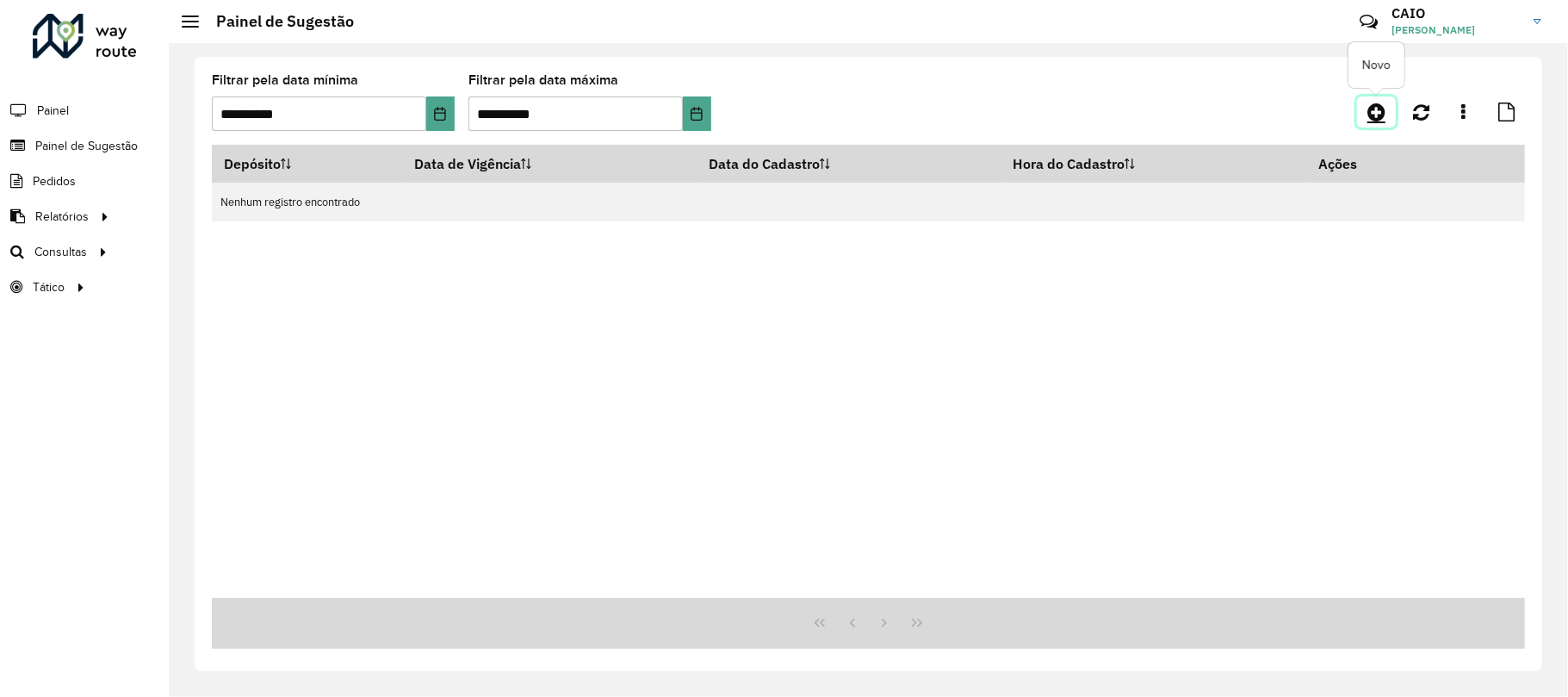
click at [1381, 114] on icon at bounding box center [1376, 111] width 18 height 21
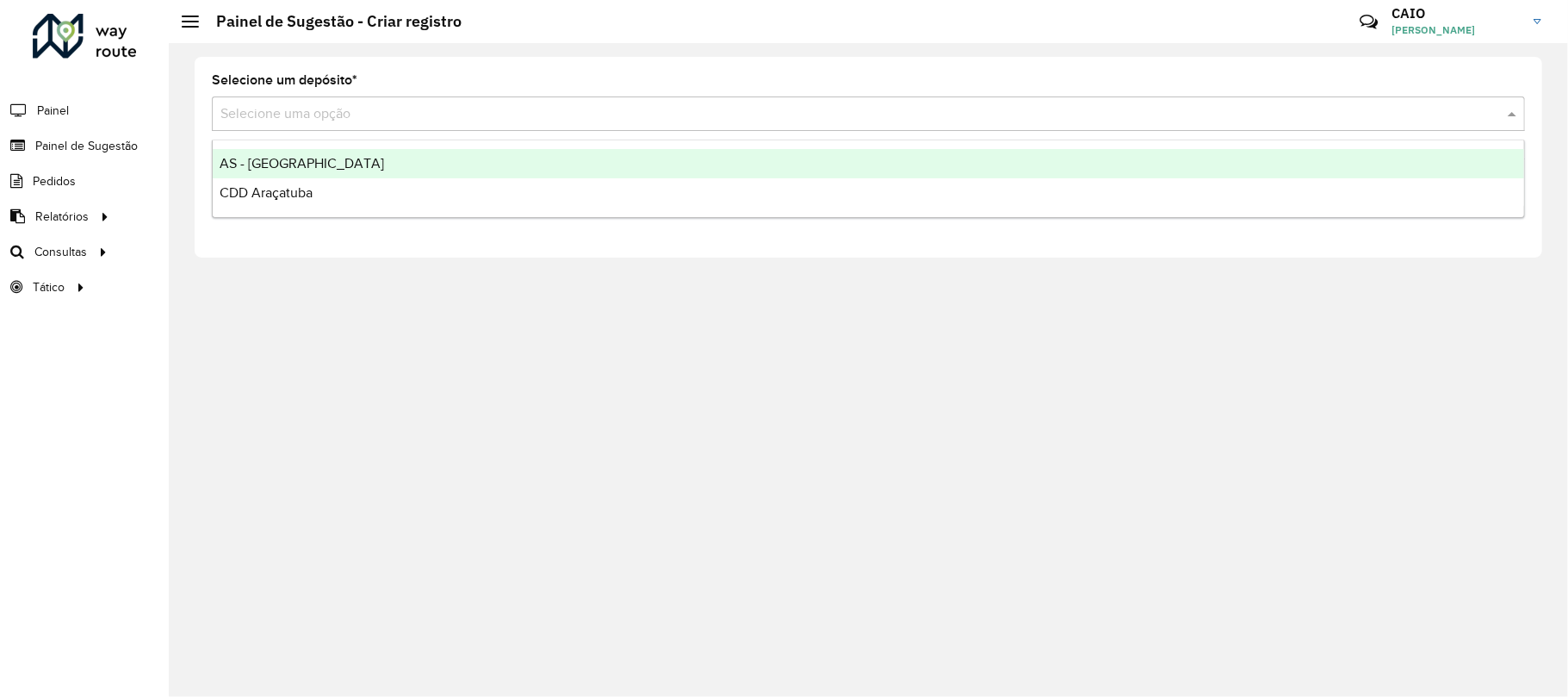
click at [378, 96] on div "Selecione uma opção" at bounding box center [868, 113] width 1314 height 35
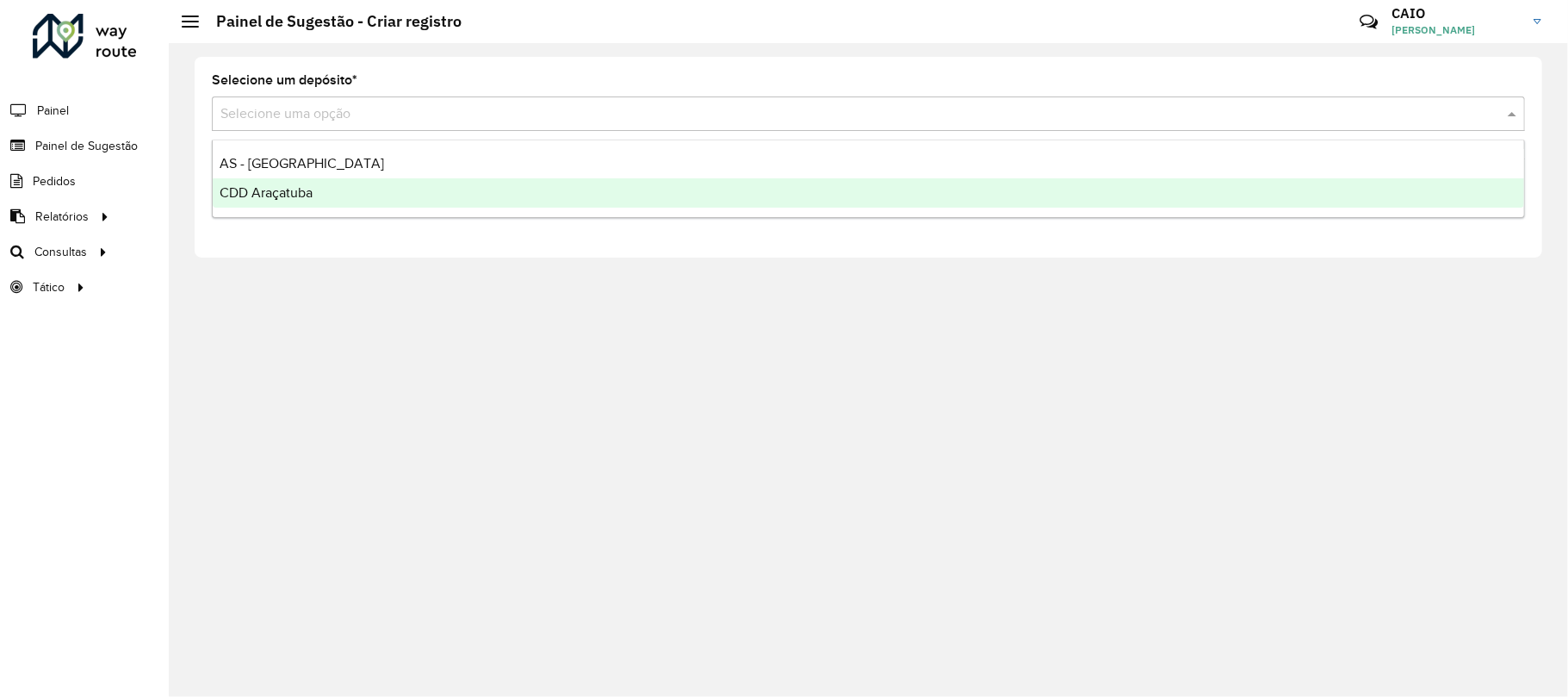
click at [310, 179] on div "CDD Araçatuba" at bounding box center [868, 192] width 1312 height 29
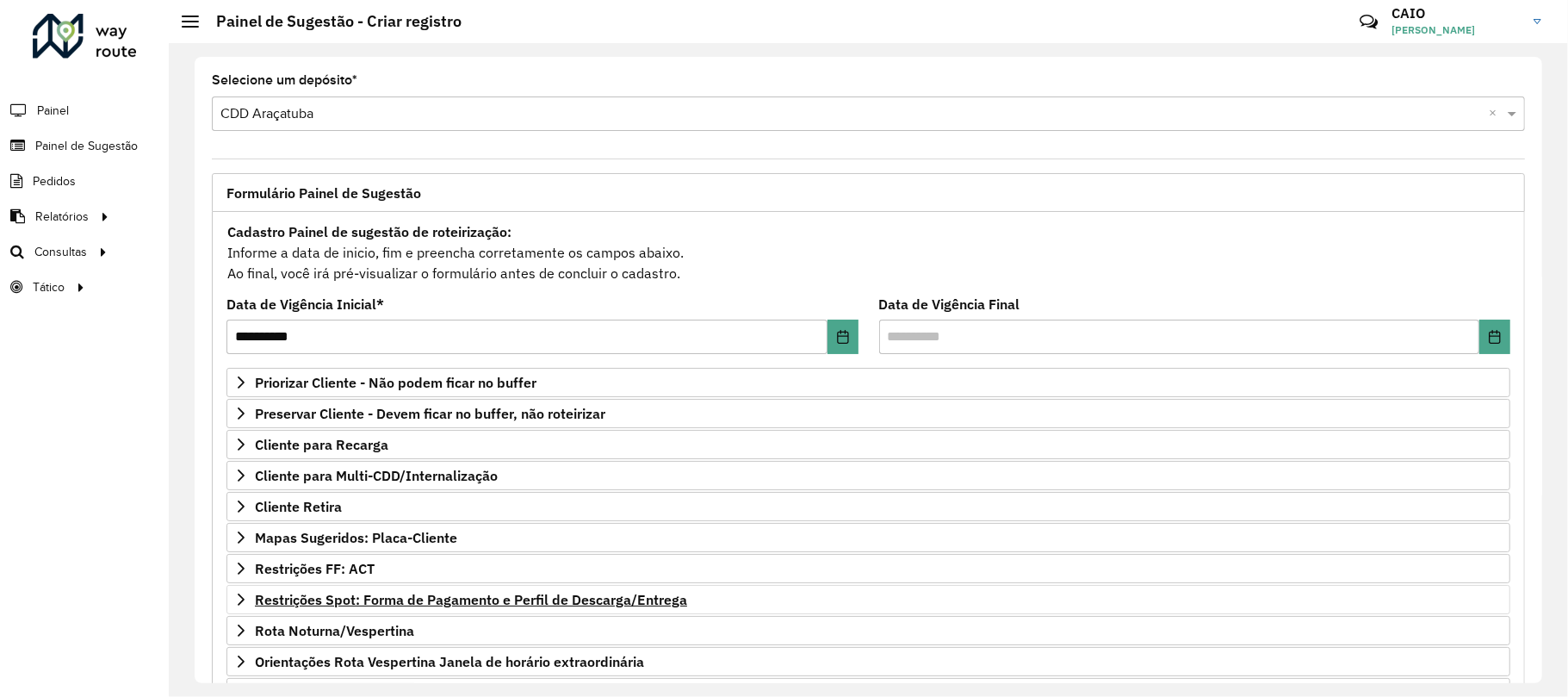
scroll to position [170, 0]
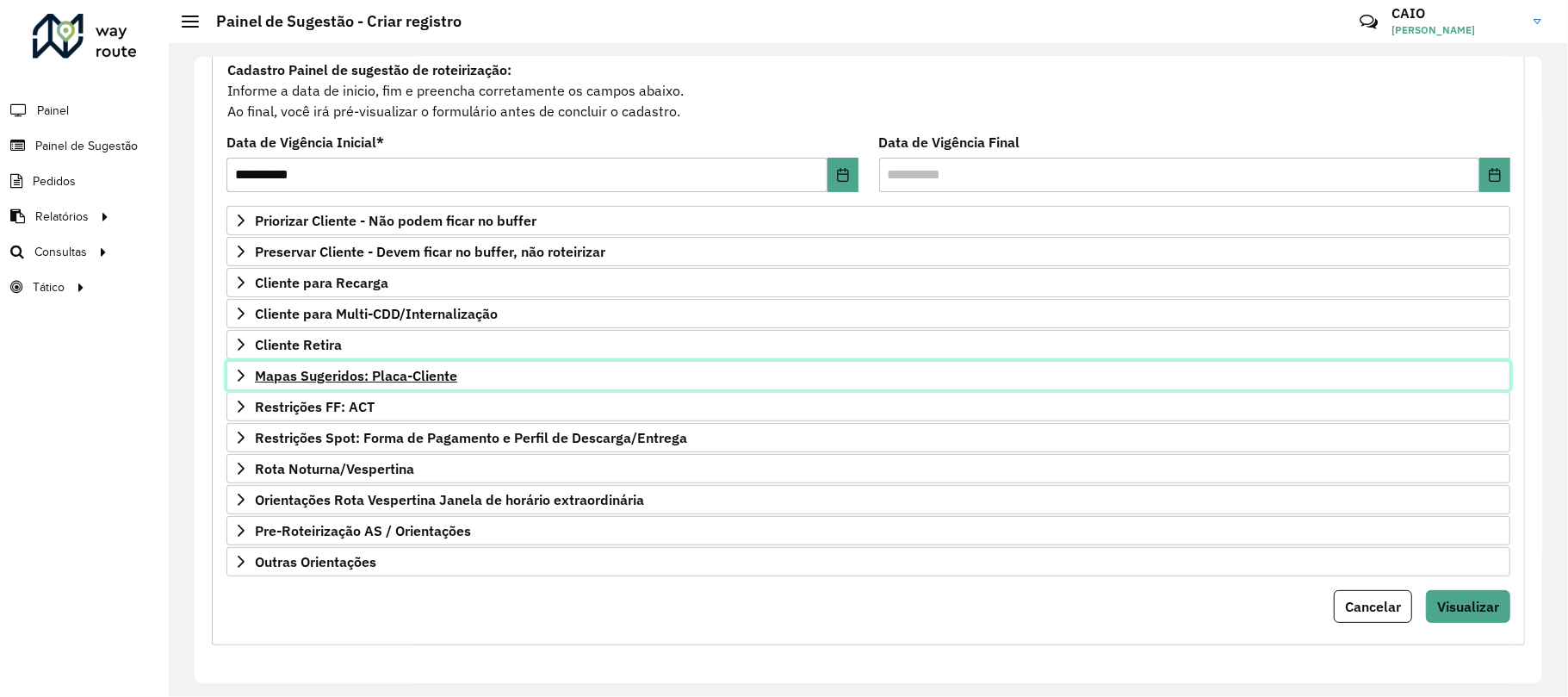
click at [423, 369] on span "Mapas Sugeridos: Placa-Cliente" at bounding box center [357, 376] width 203 height 14
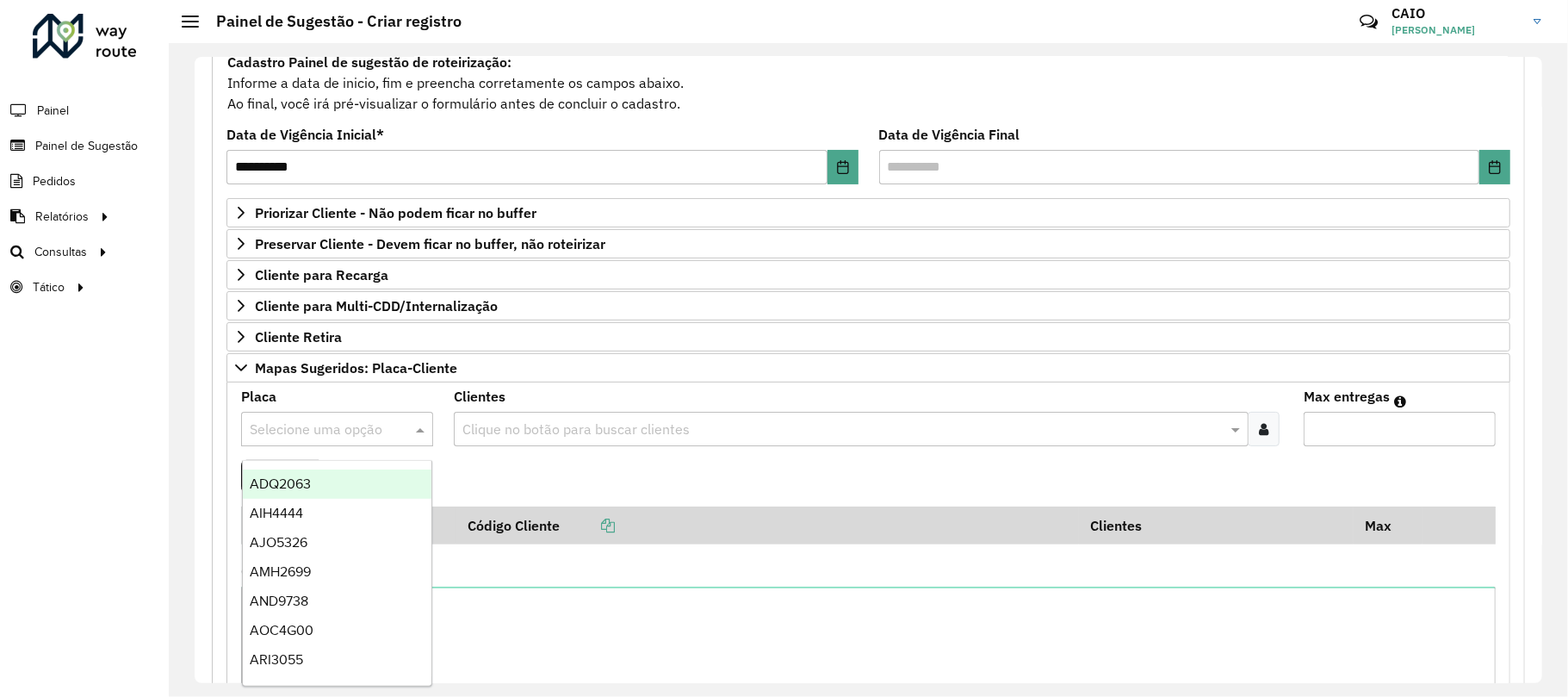
click at [325, 438] on input "text" at bounding box center [319, 430] width 140 height 21
type input "***"
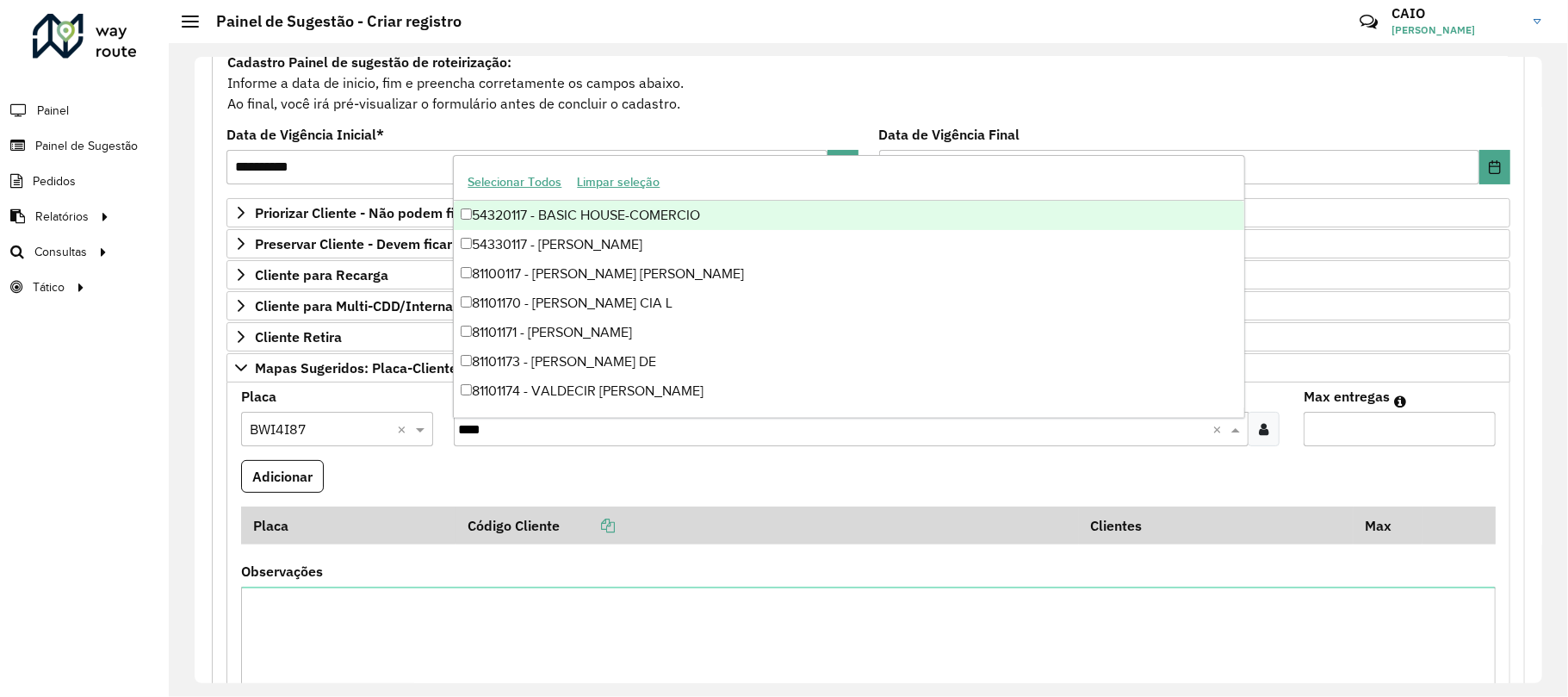
type input "*****"
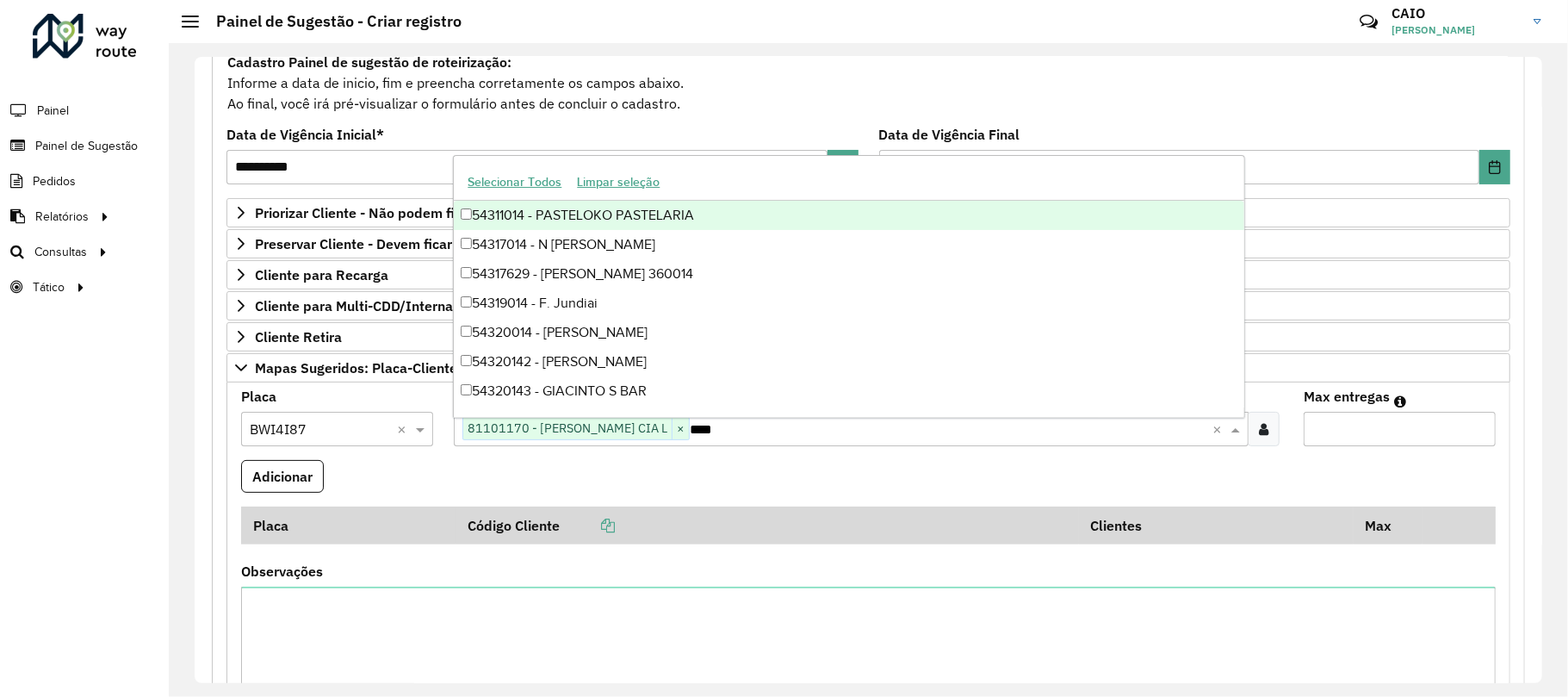
type input "*****"
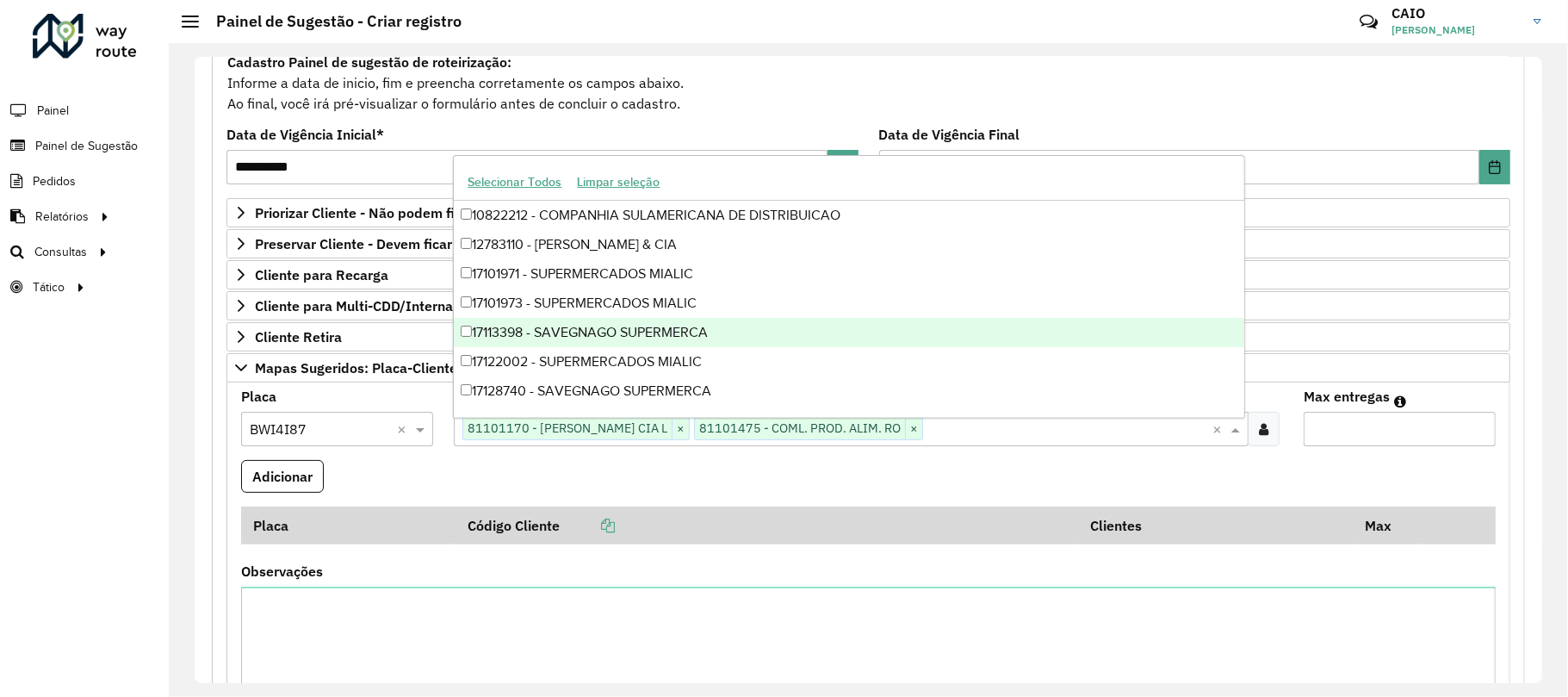
click at [1483, 425] on input "Max entregas" at bounding box center [1399, 429] width 192 height 35
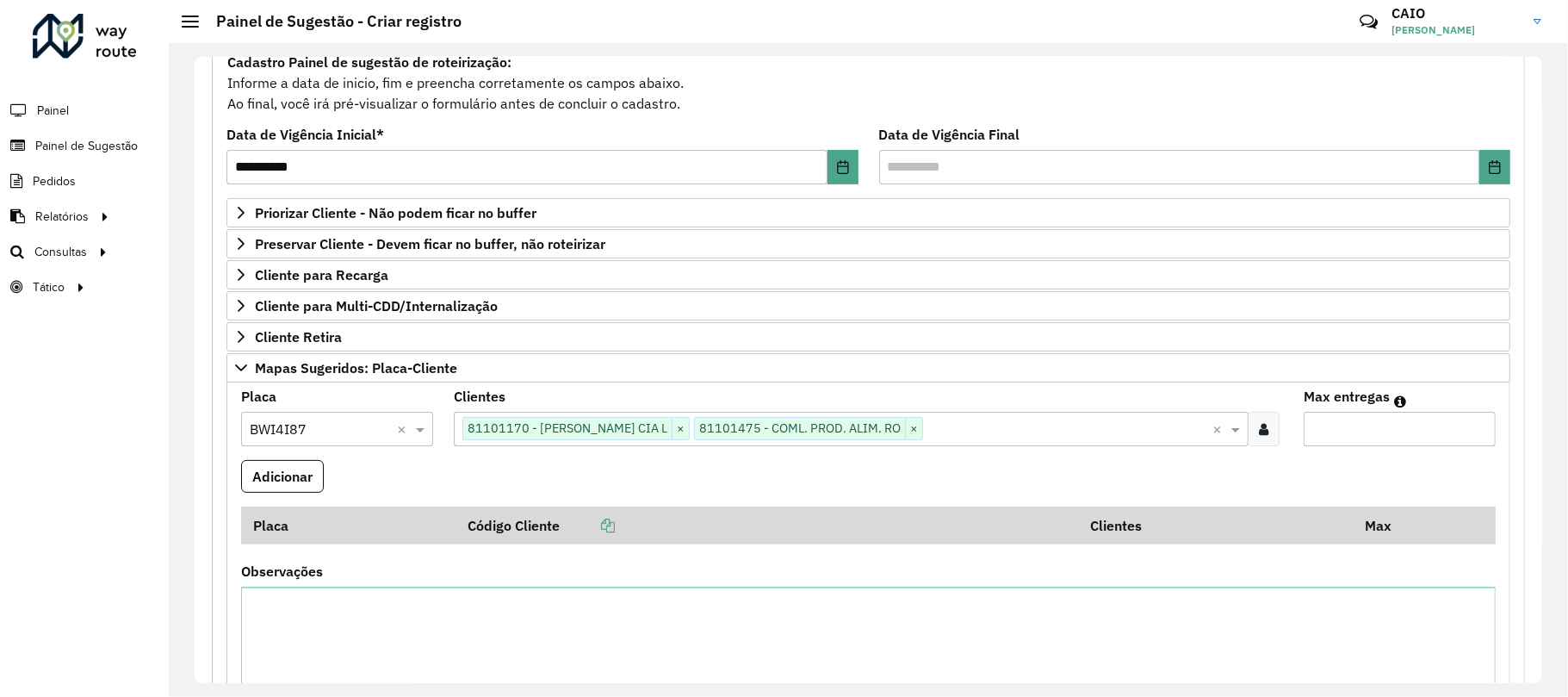
click at [1479, 429] on input "*" at bounding box center [1399, 429] width 192 height 35
type input "*"
click at [1479, 429] on input "*" at bounding box center [1399, 429] width 192 height 35
click at [294, 484] on button "Adicionar" at bounding box center [282, 476] width 82 height 33
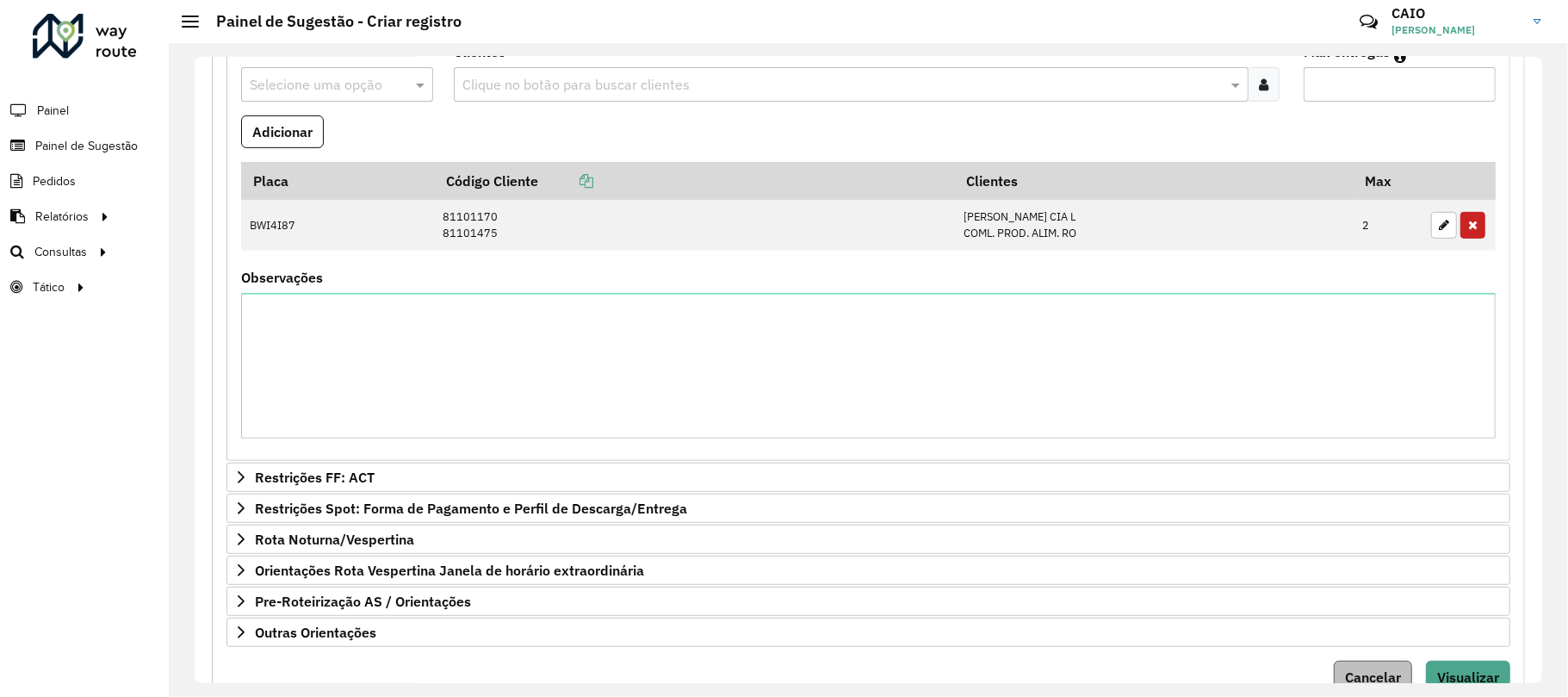
scroll to position [617, 0]
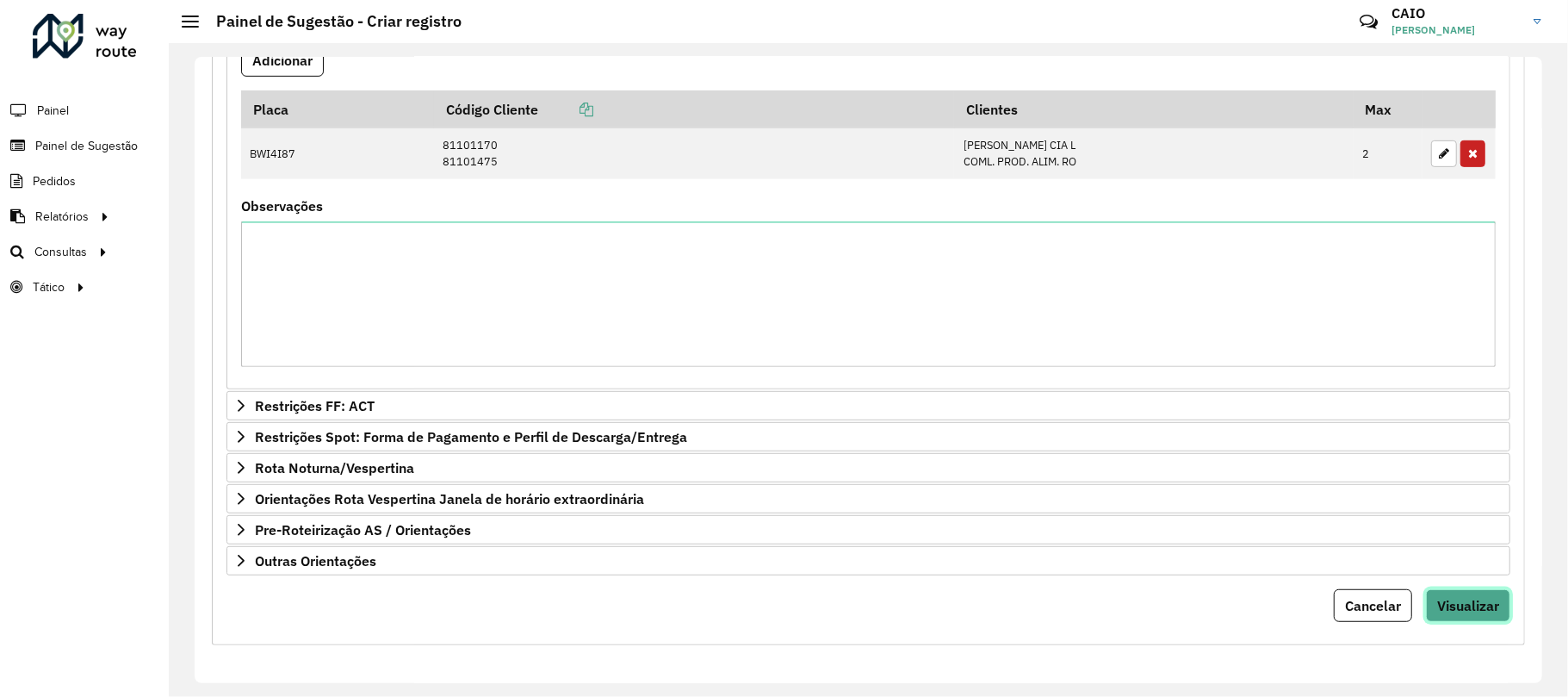
click at [1459, 604] on span "Visualizar" at bounding box center [1469, 606] width 62 height 17
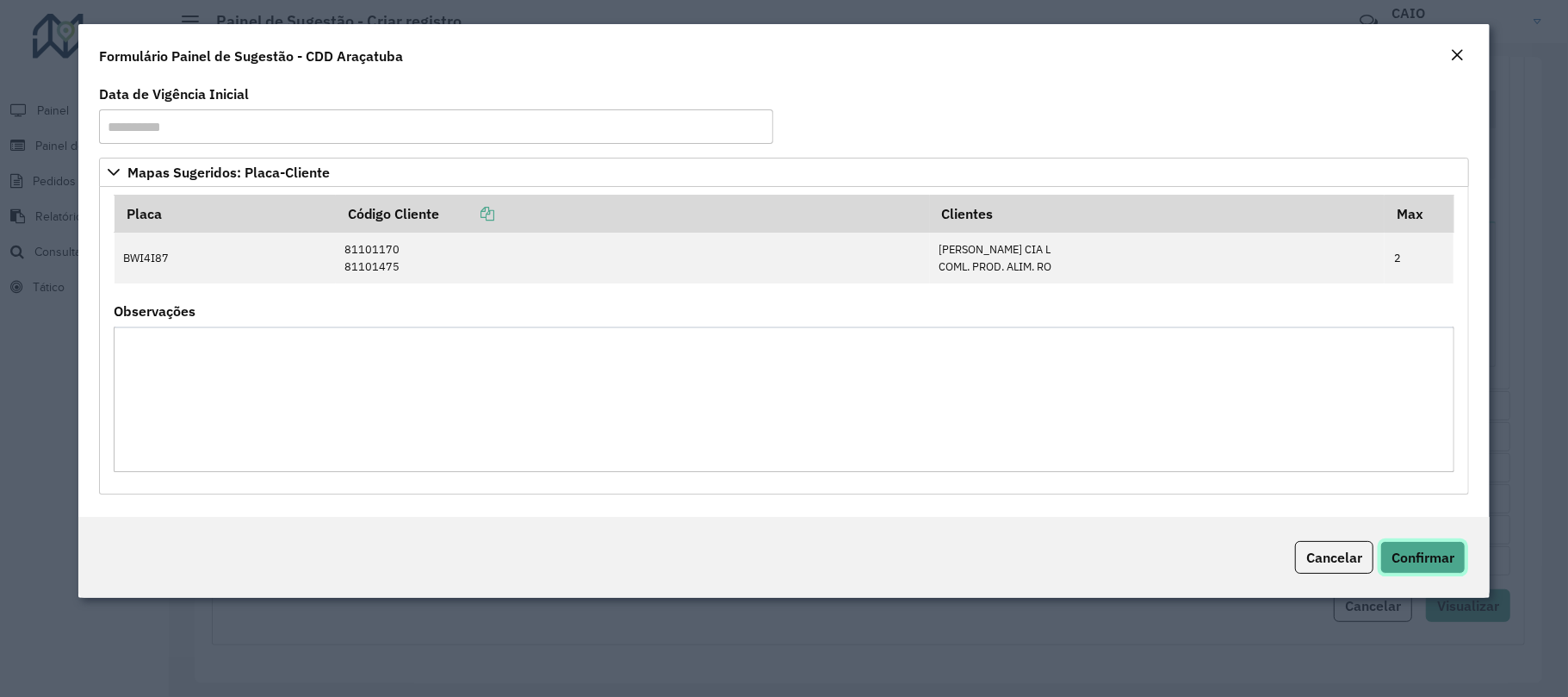
click at [1399, 549] on button "Confirmar" at bounding box center [1423, 557] width 85 height 33
